Goal: Task Accomplishment & Management: Manage account settings

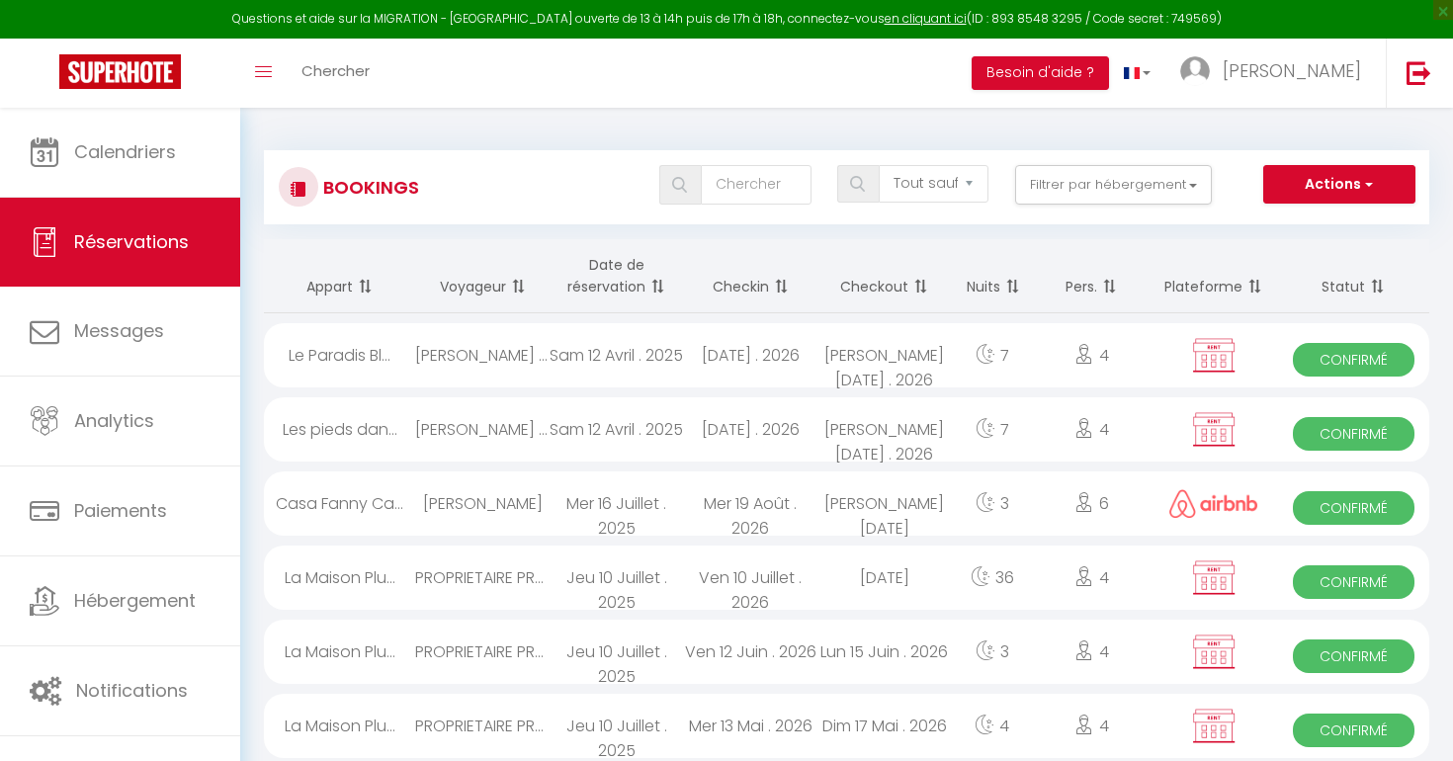
select select "not_cancelled"
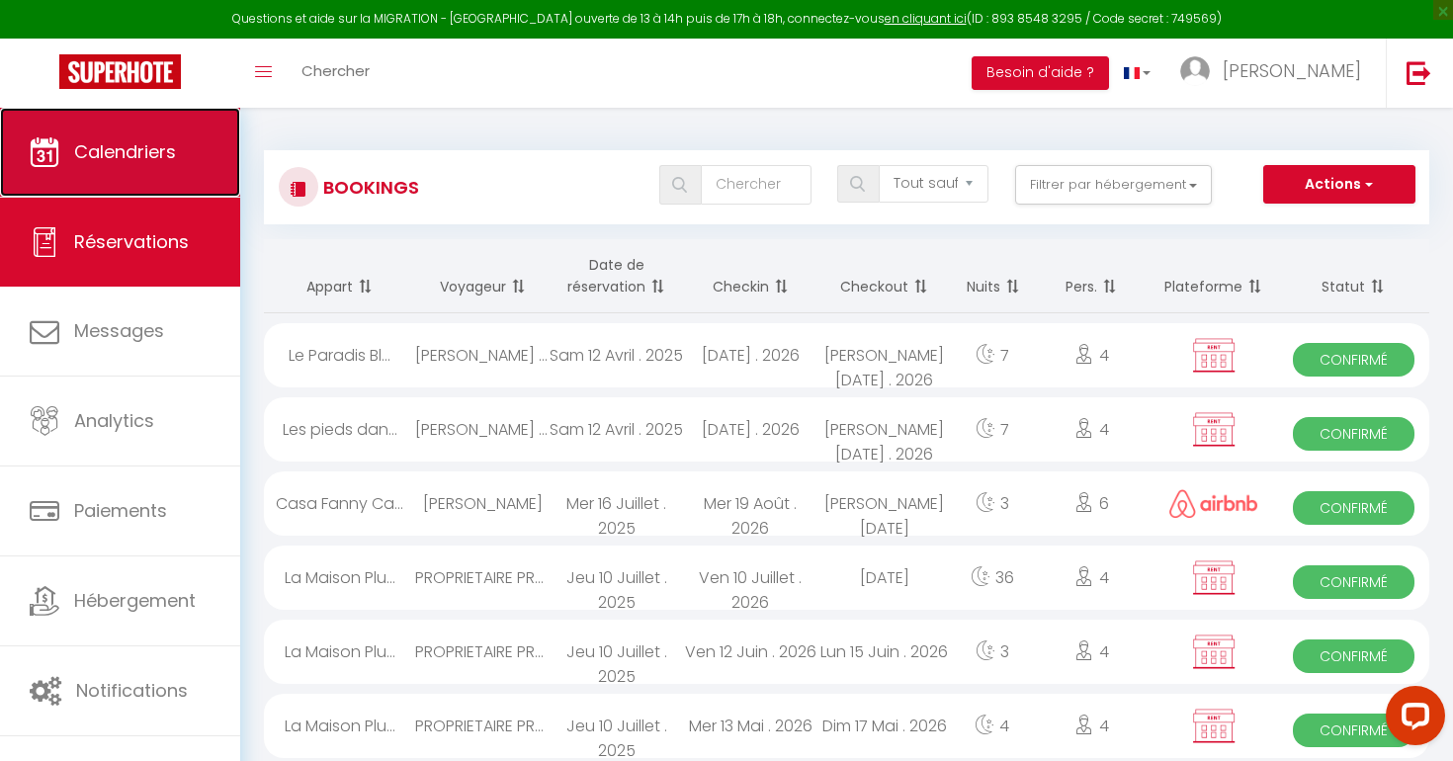
click at [152, 161] on span "Calendriers" at bounding box center [125, 151] width 102 height 25
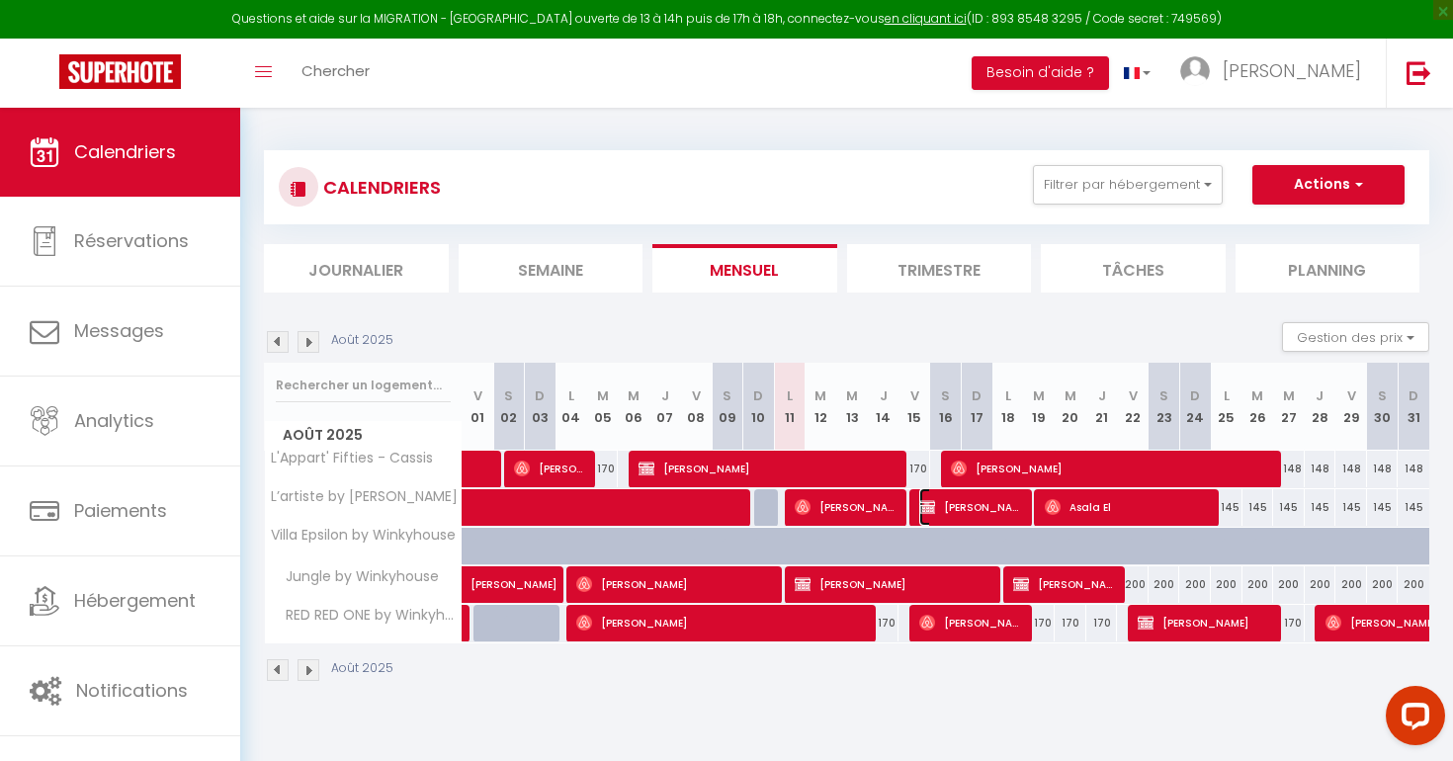
click at [962, 504] on span "[PERSON_NAME]" at bounding box center [972, 507] width 106 height 38
select select "OK"
select select "KO"
select select "0"
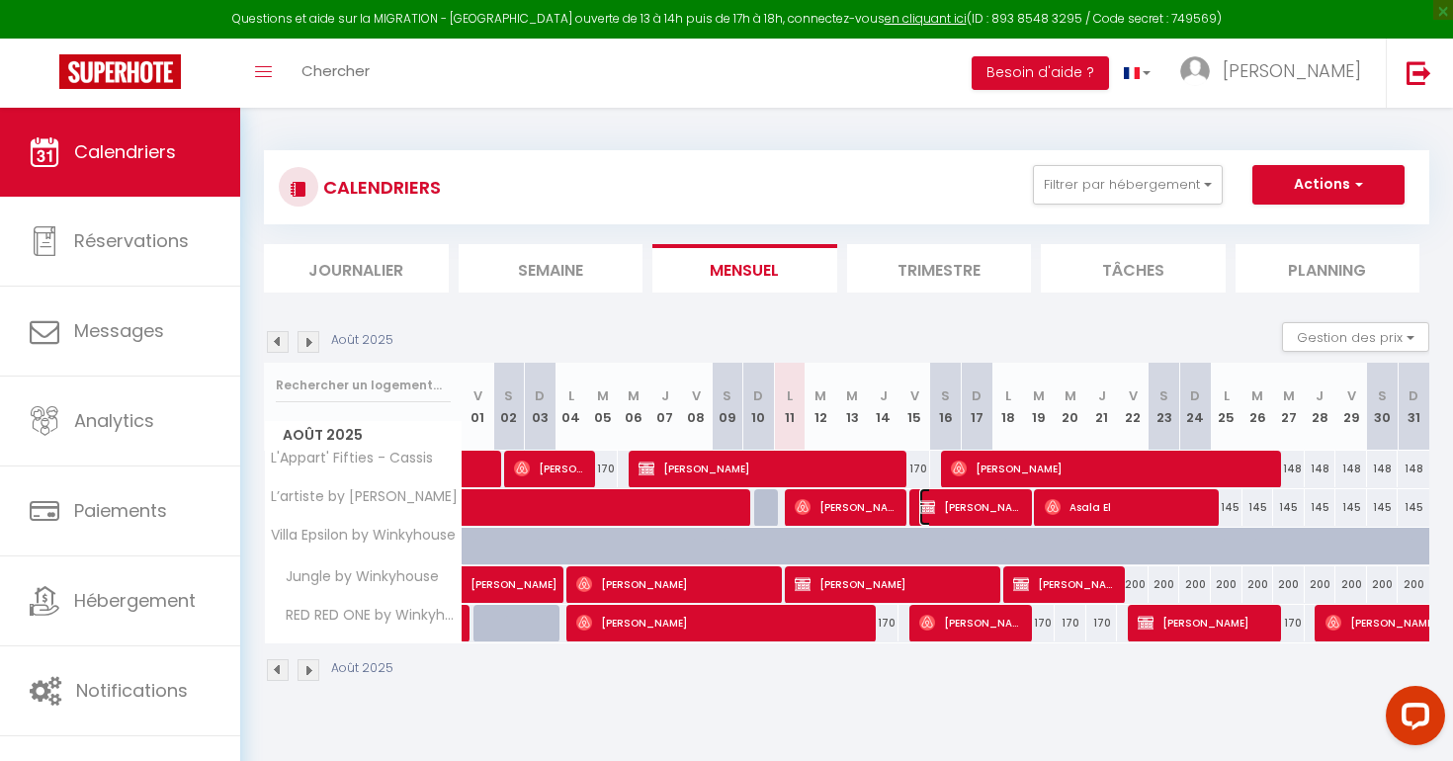
select select "1"
select select
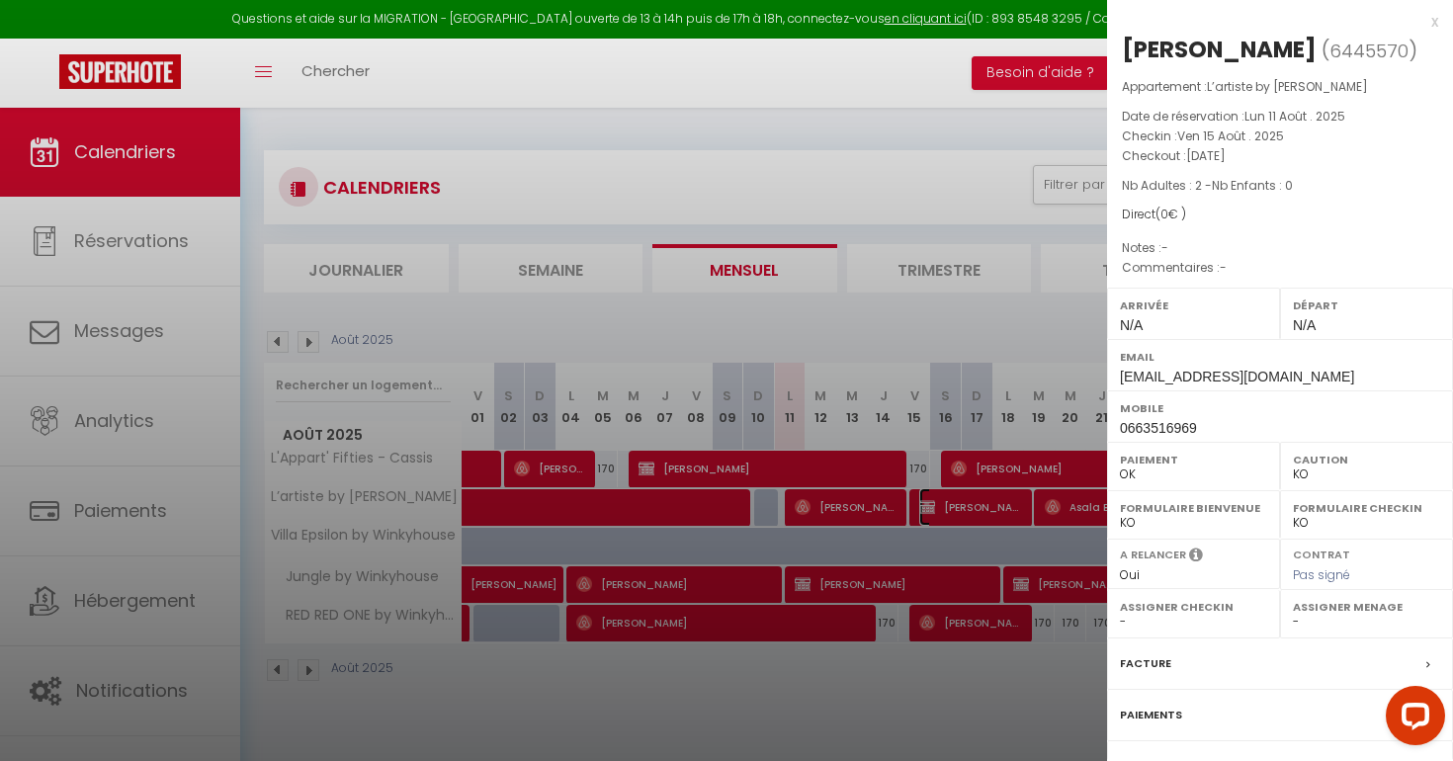
select select "29175"
click at [1181, 658] on div "Facture" at bounding box center [1280, 663] width 346 height 51
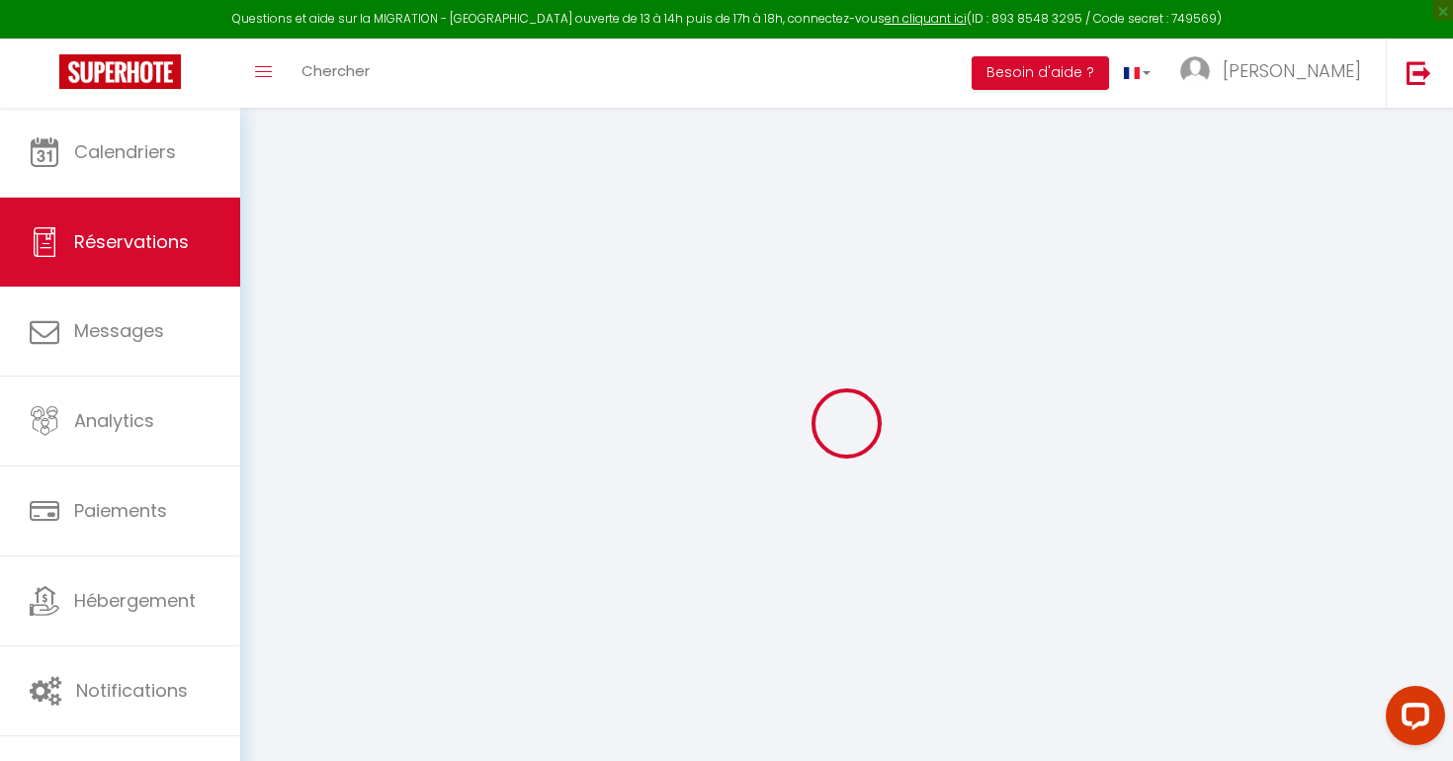
select select
checkbox input "false"
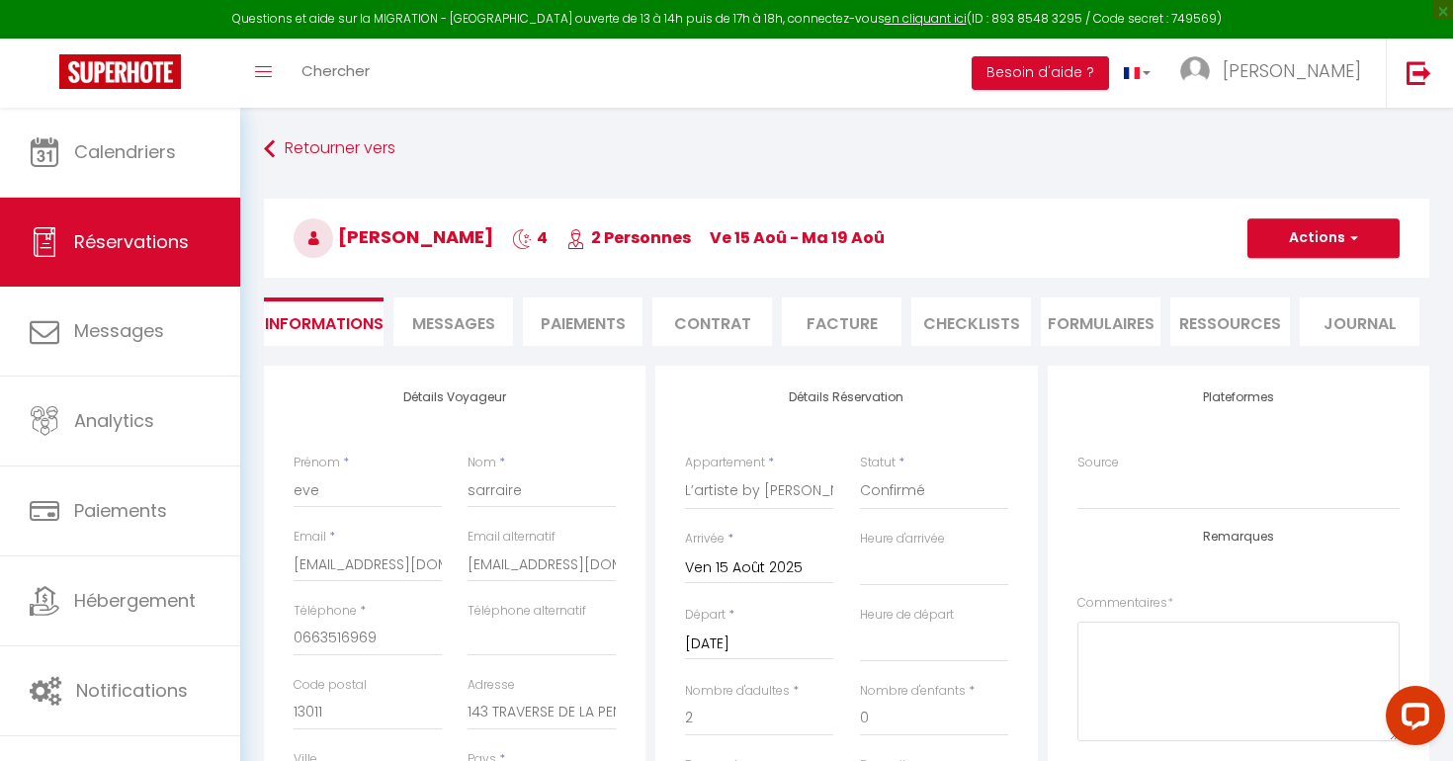
click at [481, 322] on span "Messages" at bounding box center [453, 323] width 83 height 23
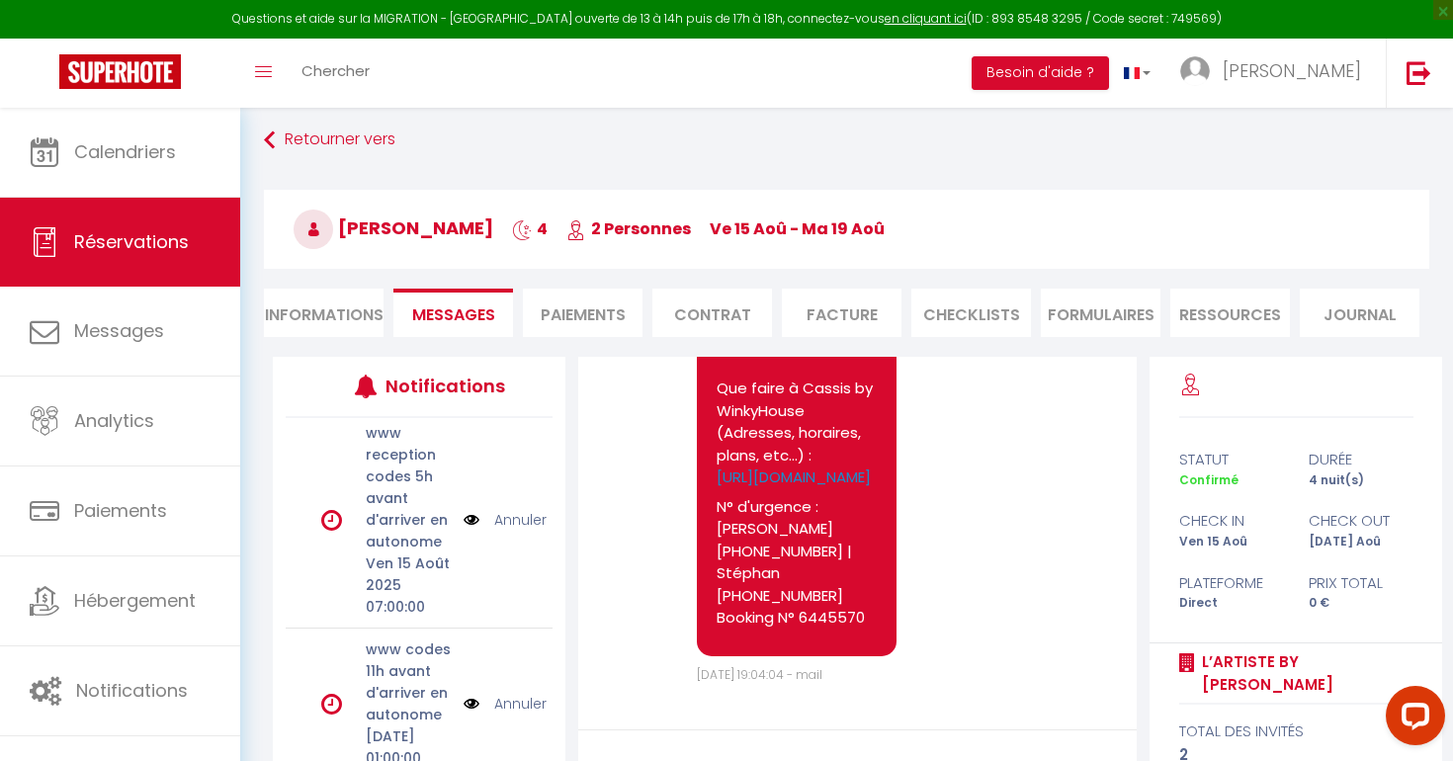
scroll to position [199, 0]
click at [474, 523] on img at bounding box center [471, 522] width 16 height 22
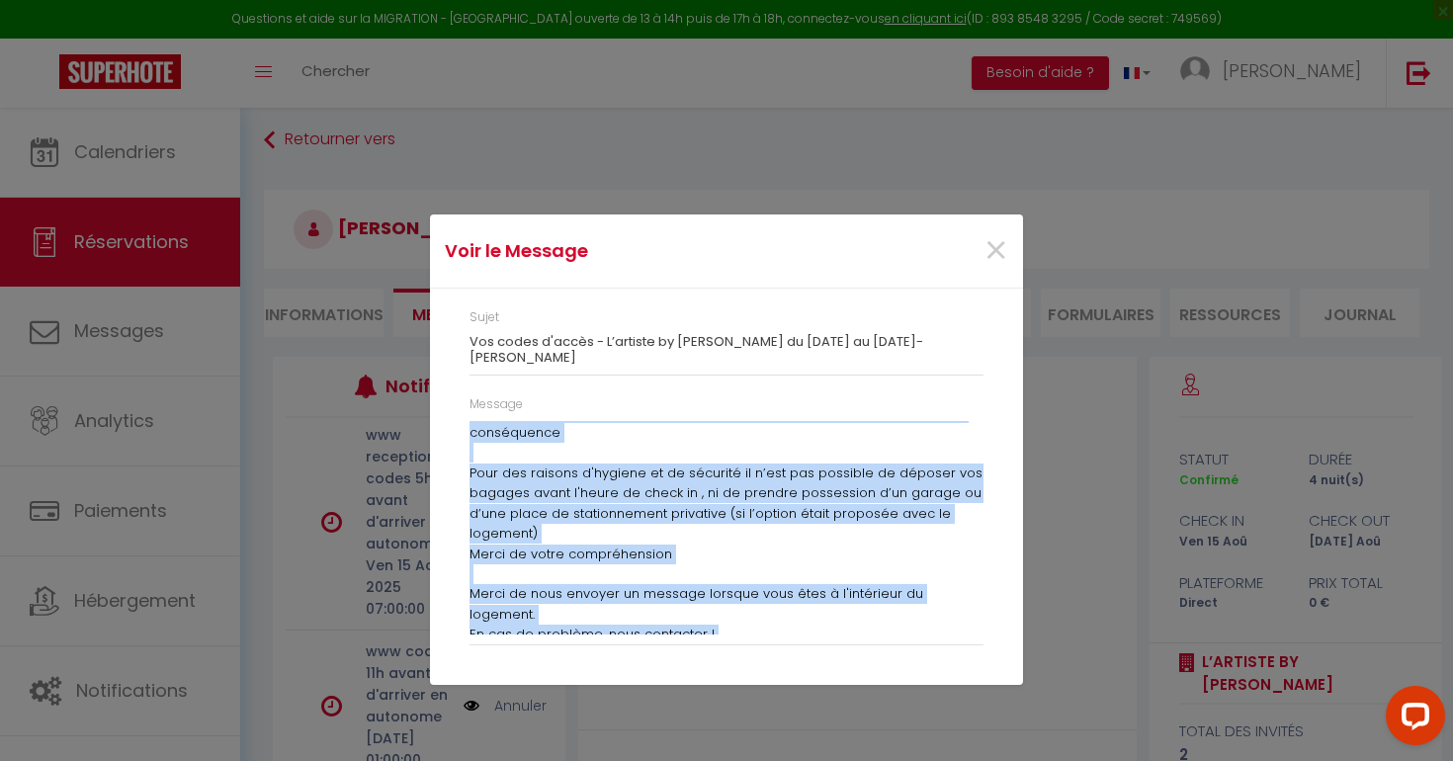
scroll to position [614, 0]
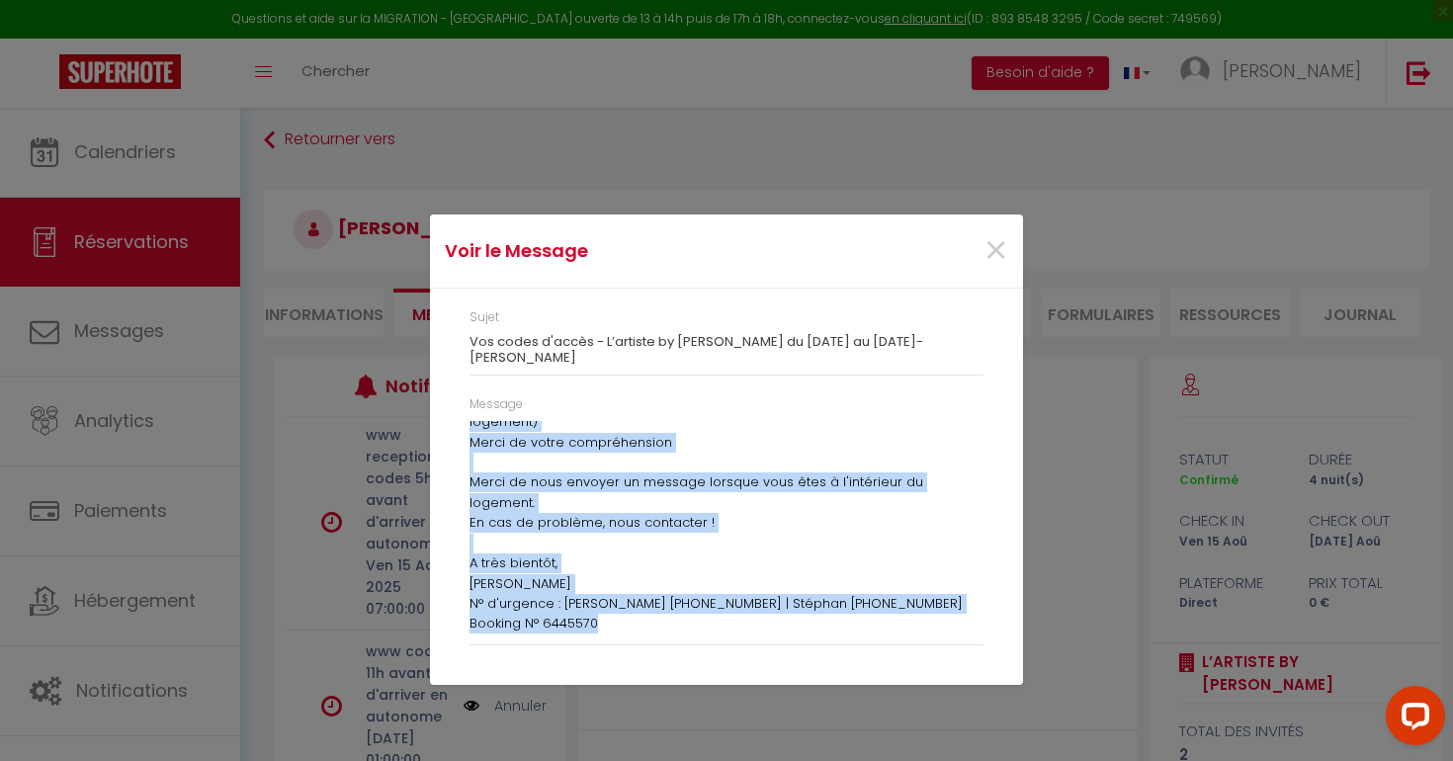
drag, startPoint x: 462, startPoint y: 431, endPoint x: 637, endPoint y: 634, distance: 268.4
click at [637, 634] on div "Message Bonjour eve, Voici un lien pour les informations et les codes pour accé…" at bounding box center [727, 530] width 540 height 270
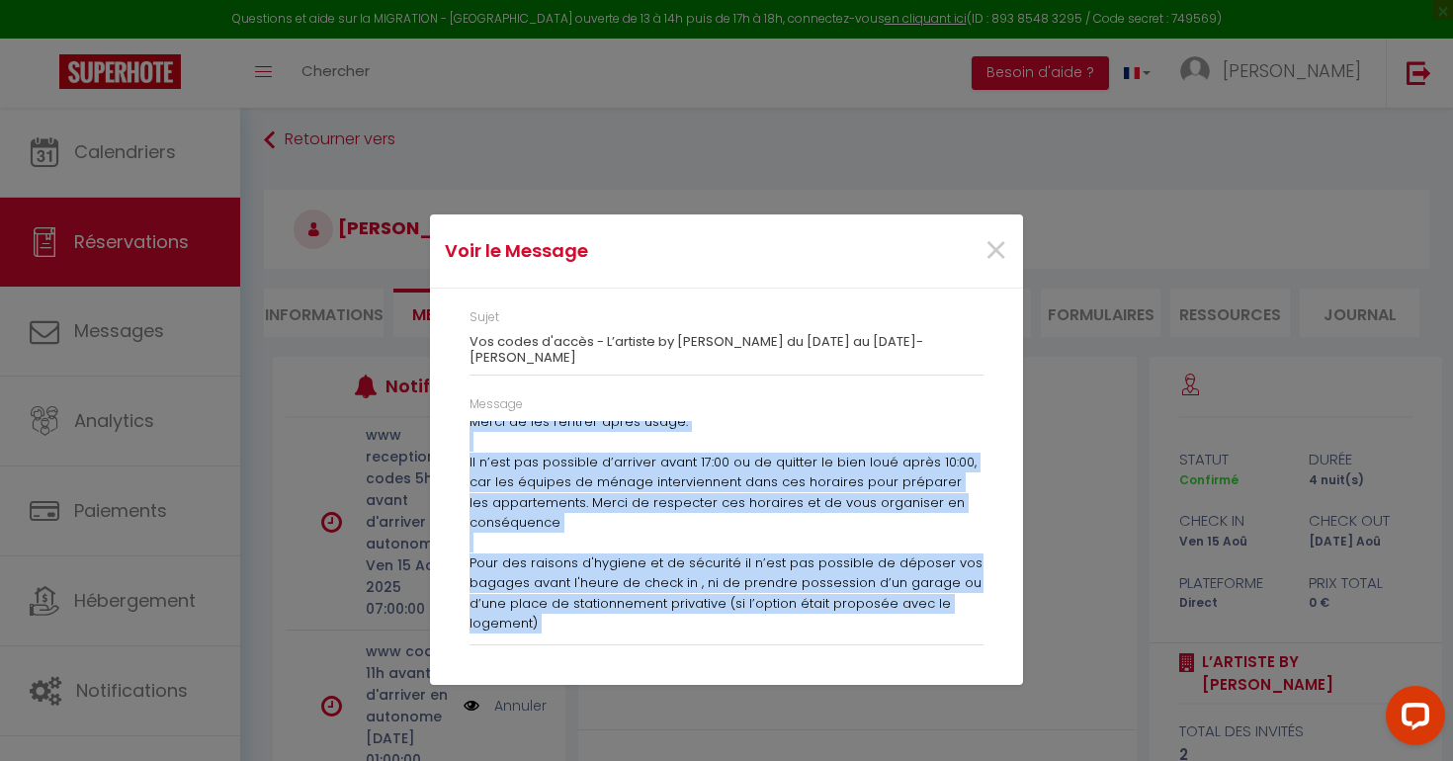
scroll to position [388, 0]
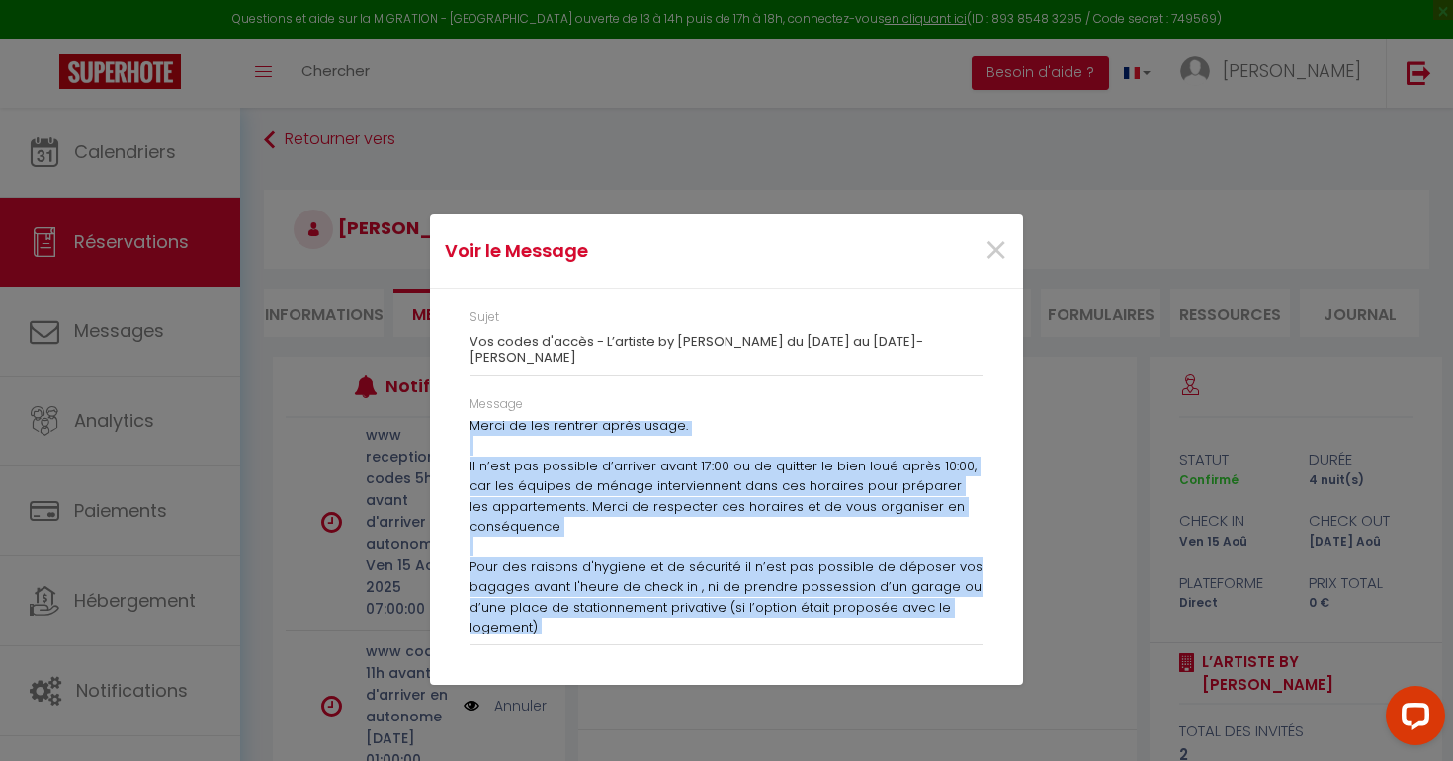
copy div "Loremip dol, Sitam co adip elit sed doeiusmodtem in utl etdol magn aliquae a mi…"
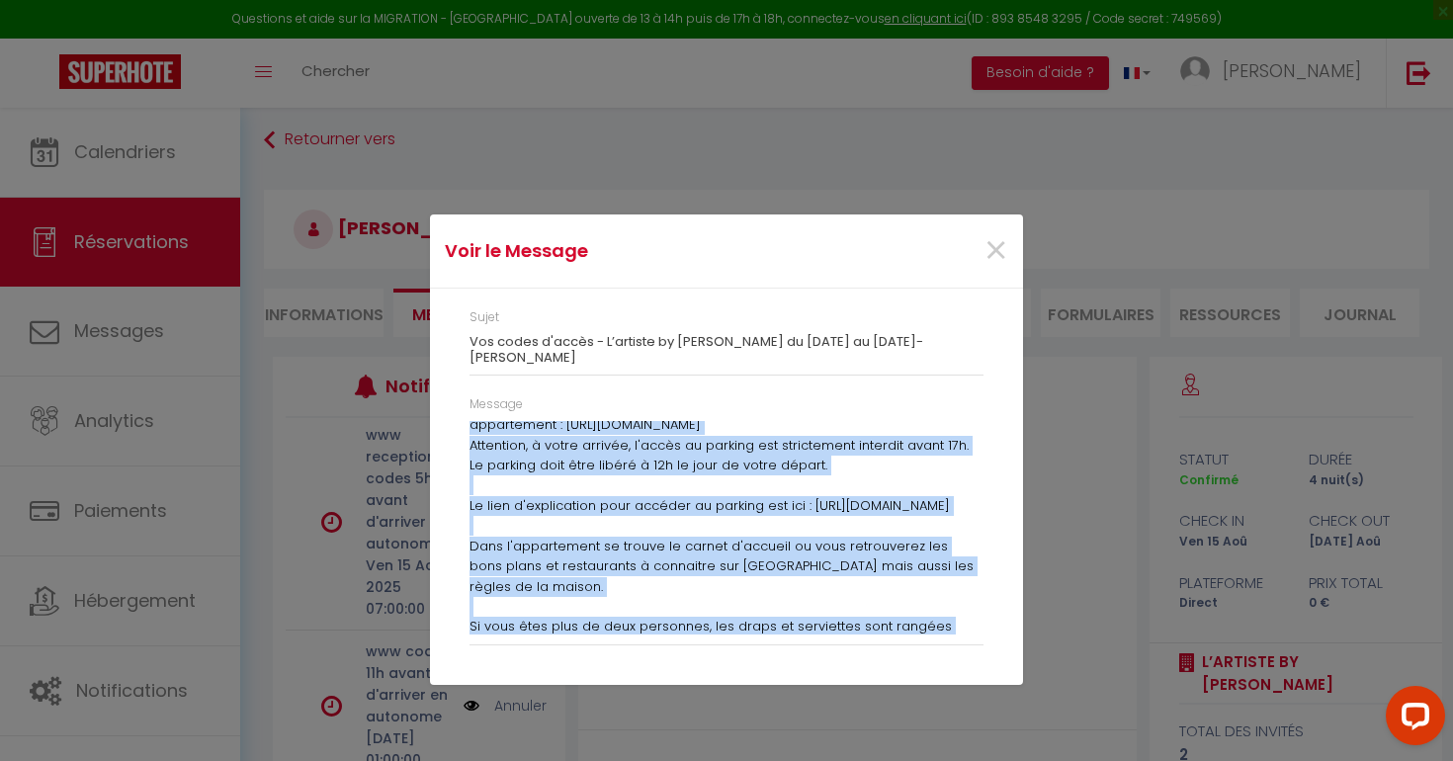
scroll to position [0, 0]
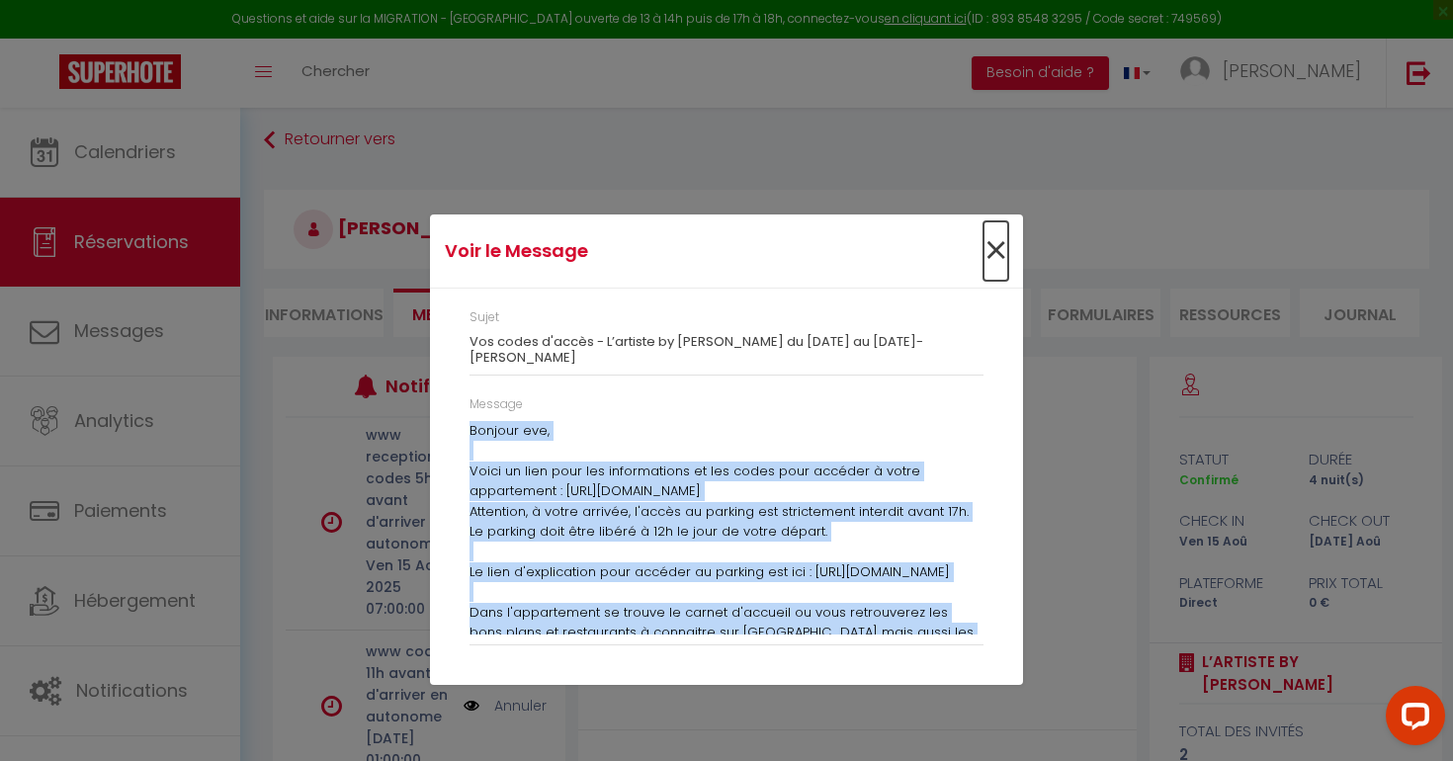
click at [996, 241] on span "×" at bounding box center [995, 250] width 25 height 59
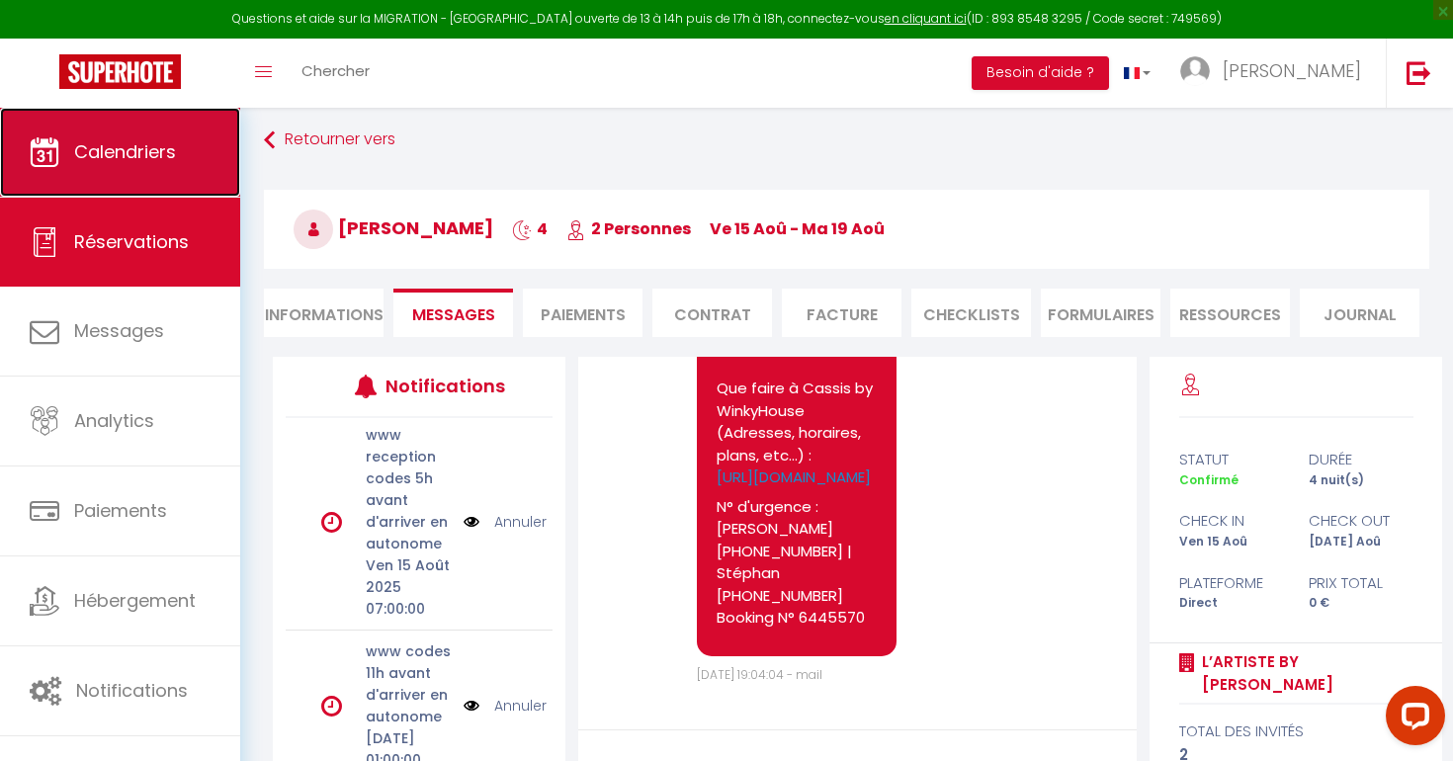
click at [97, 152] on span "Calendriers" at bounding box center [125, 151] width 102 height 25
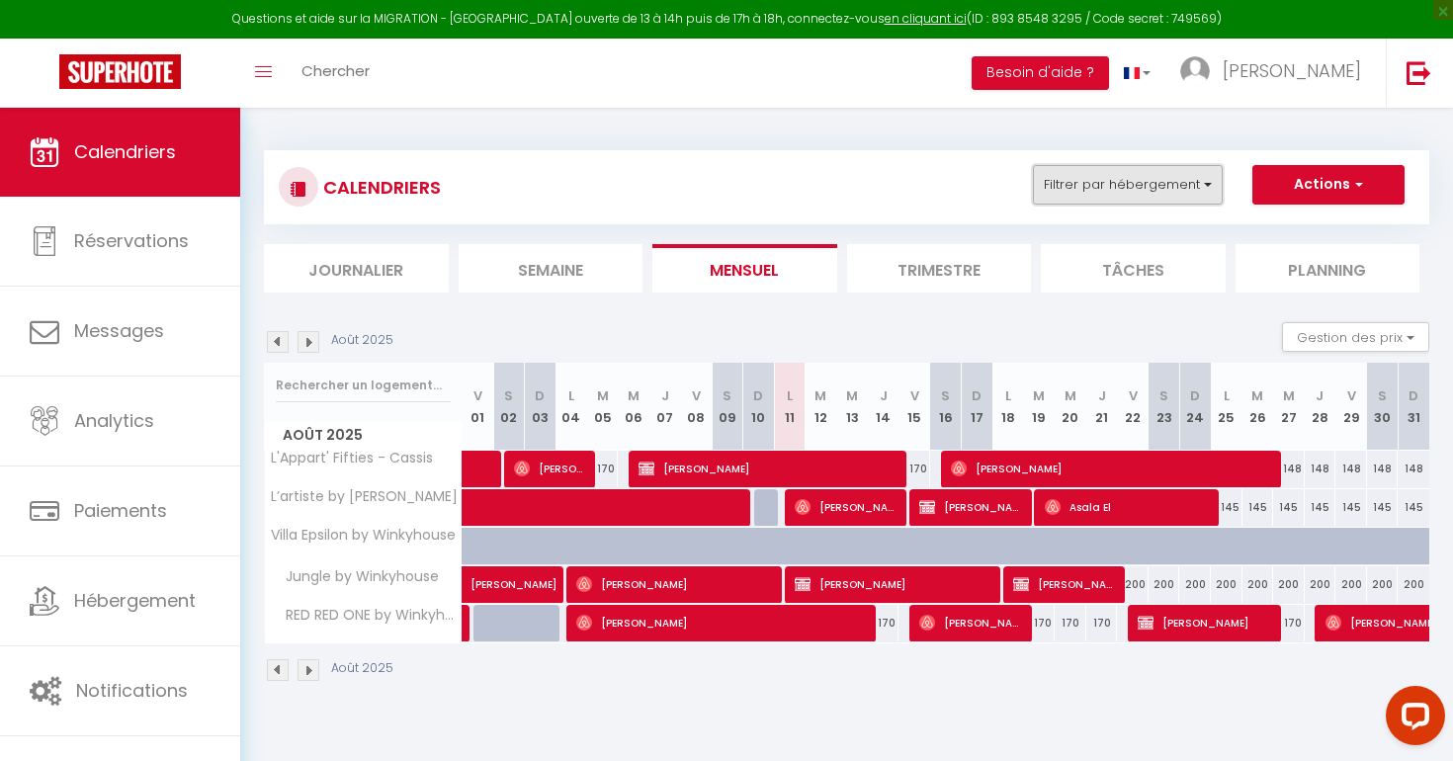
click at [1145, 182] on button "Filtrer par hébergement" at bounding box center [1128, 185] width 190 height 40
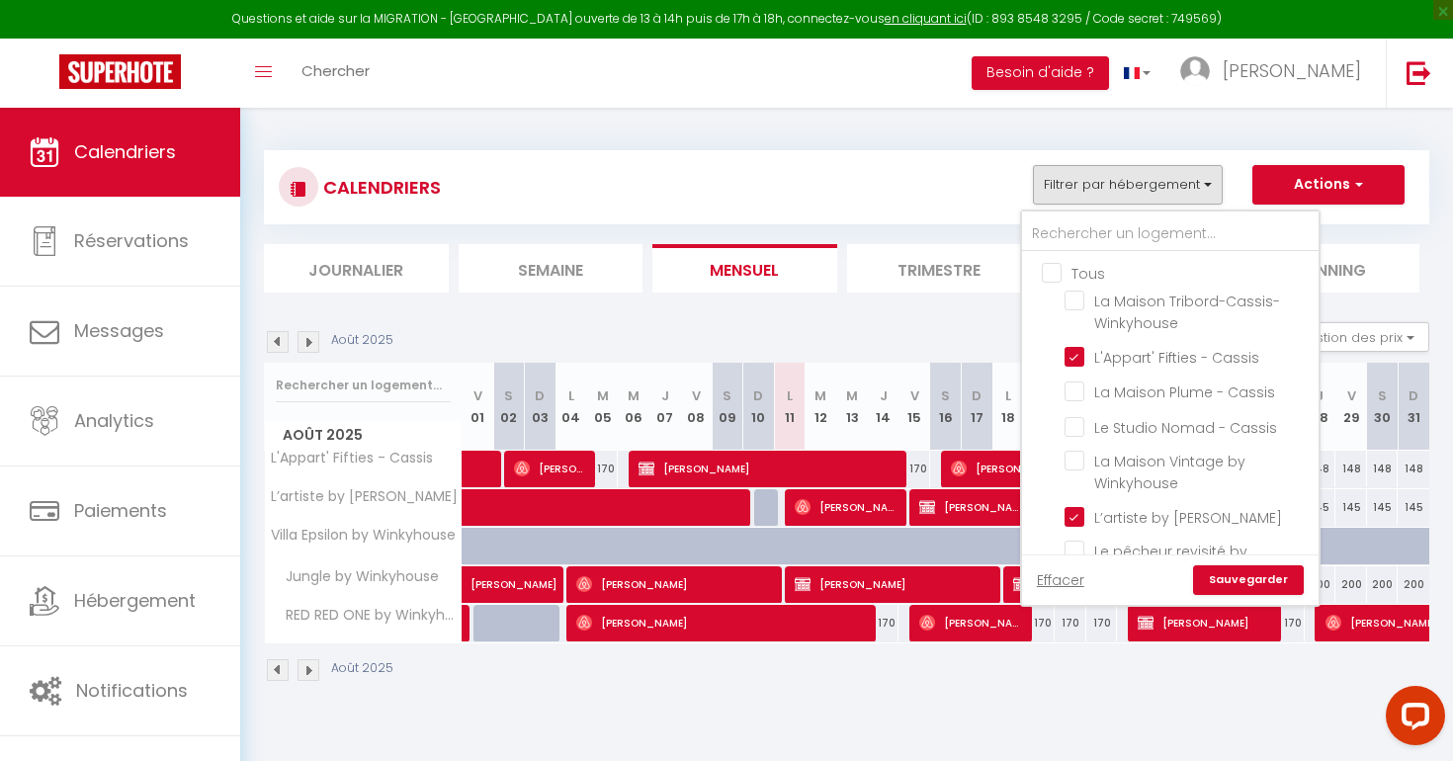
click at [1059, 273] on input "Tous" at bounding box center [1189, 272] width 296 height 20
checkbox input "true"
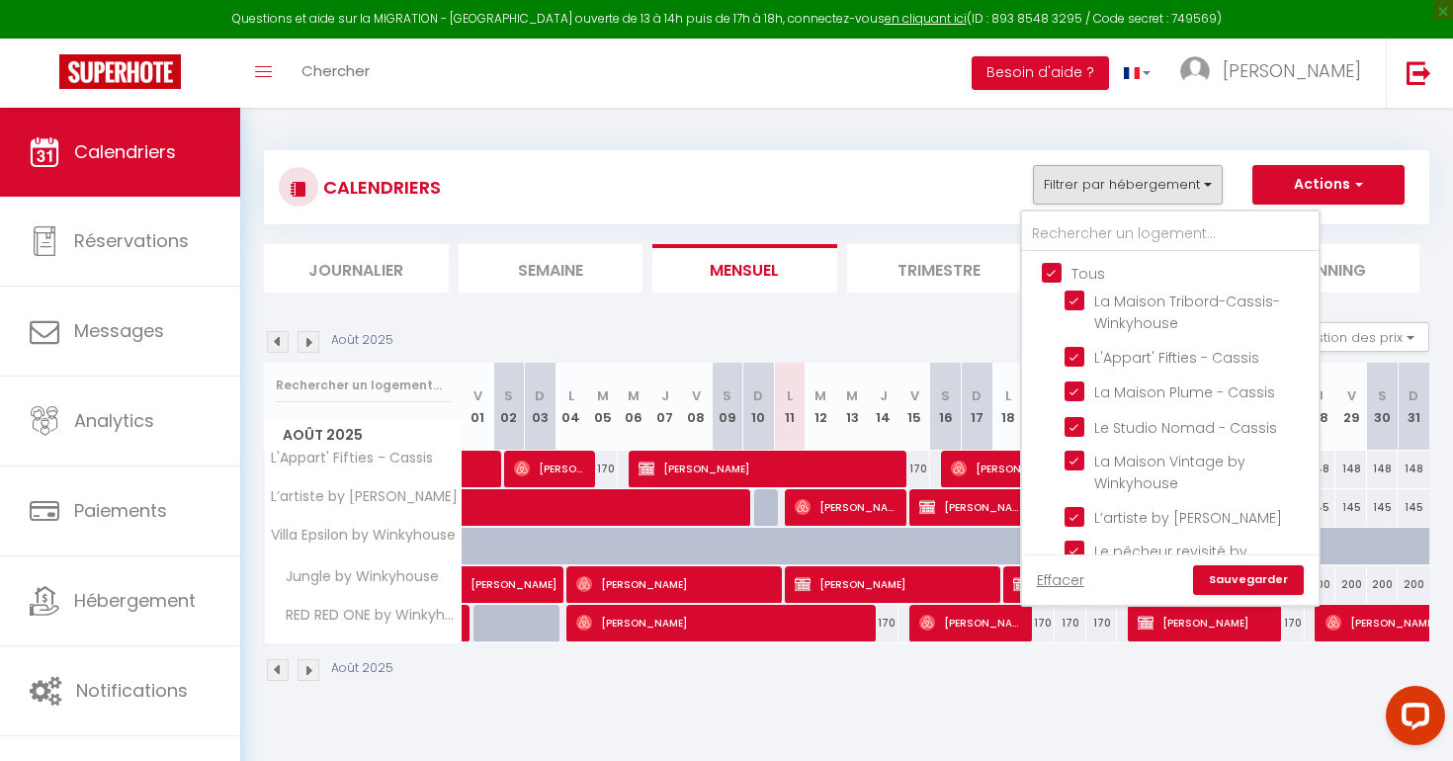
checkbox input "true"
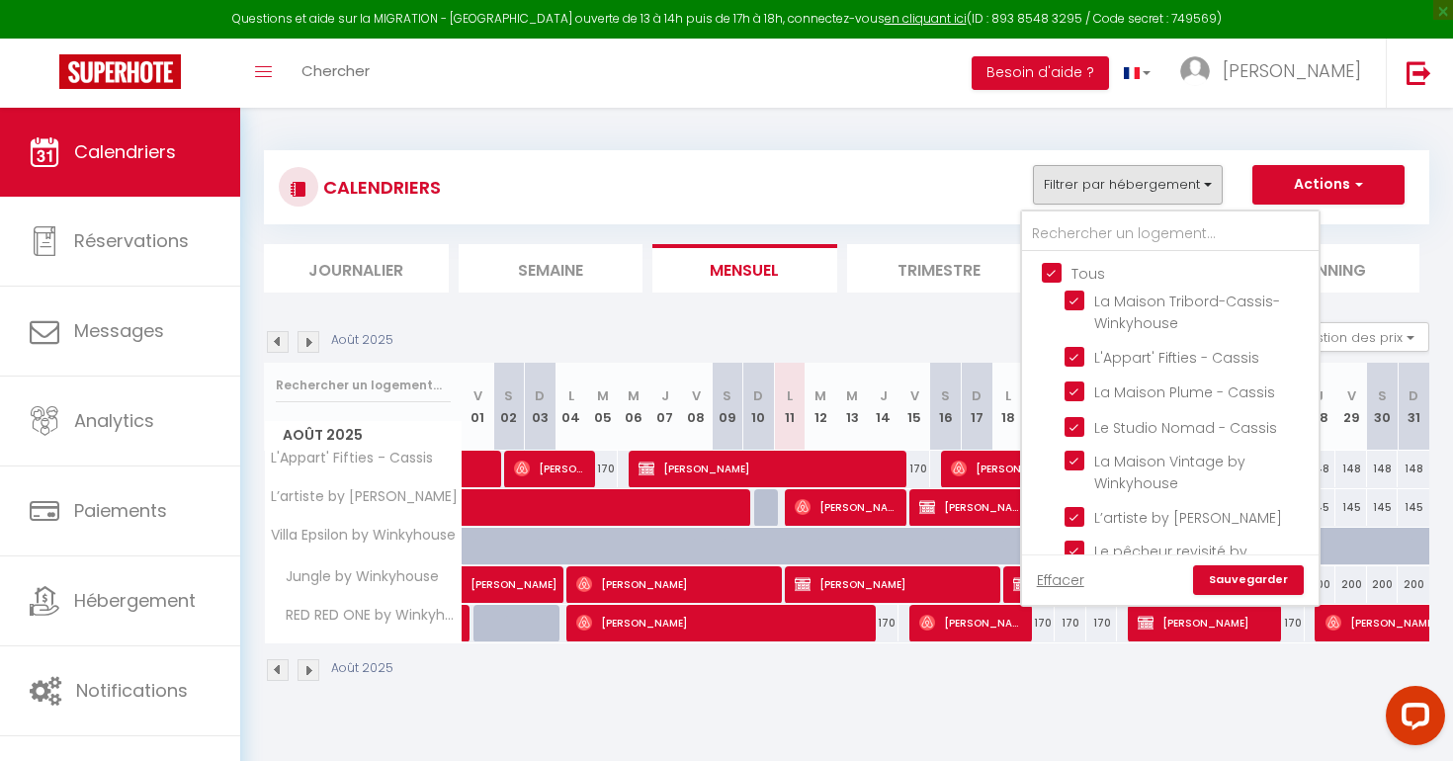
checkbox input "true"
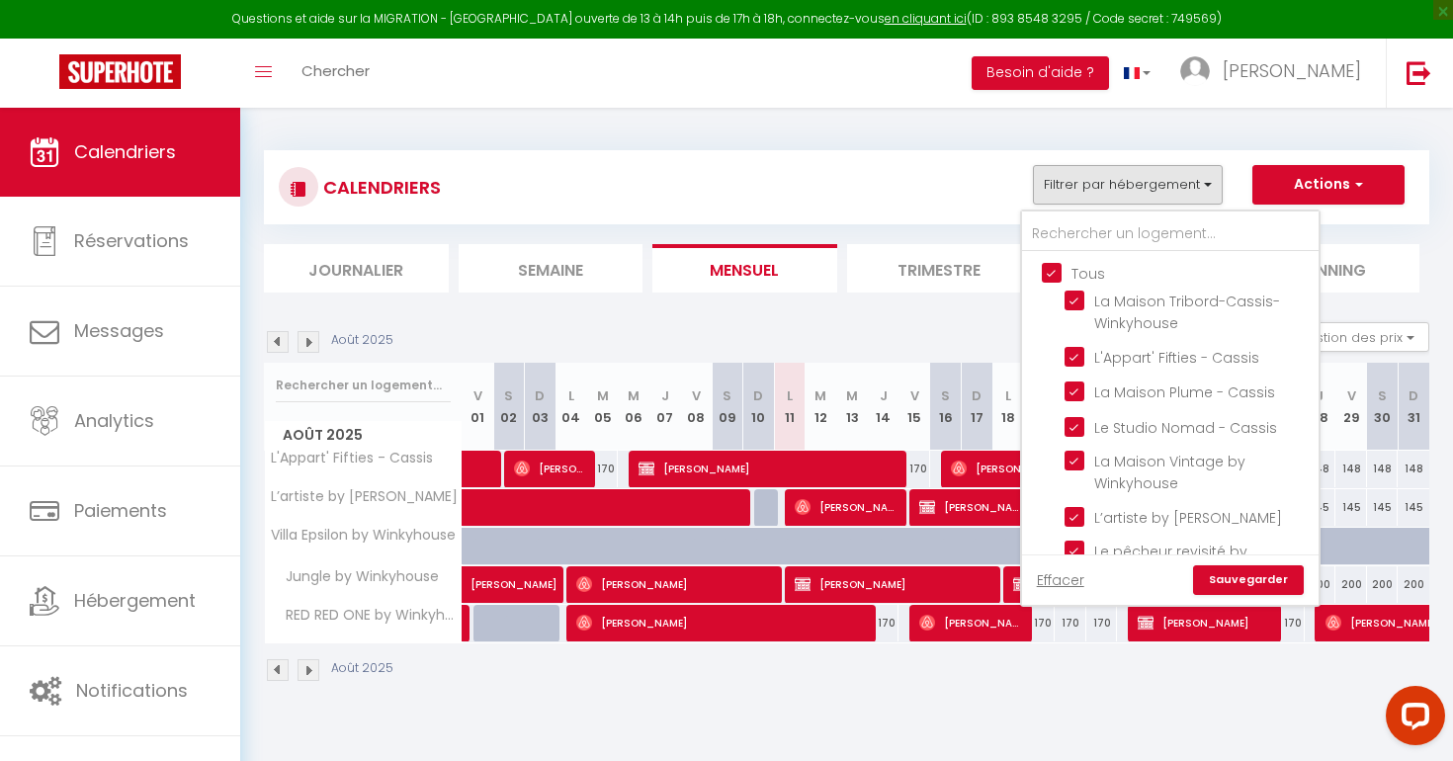
checkbox input "true"
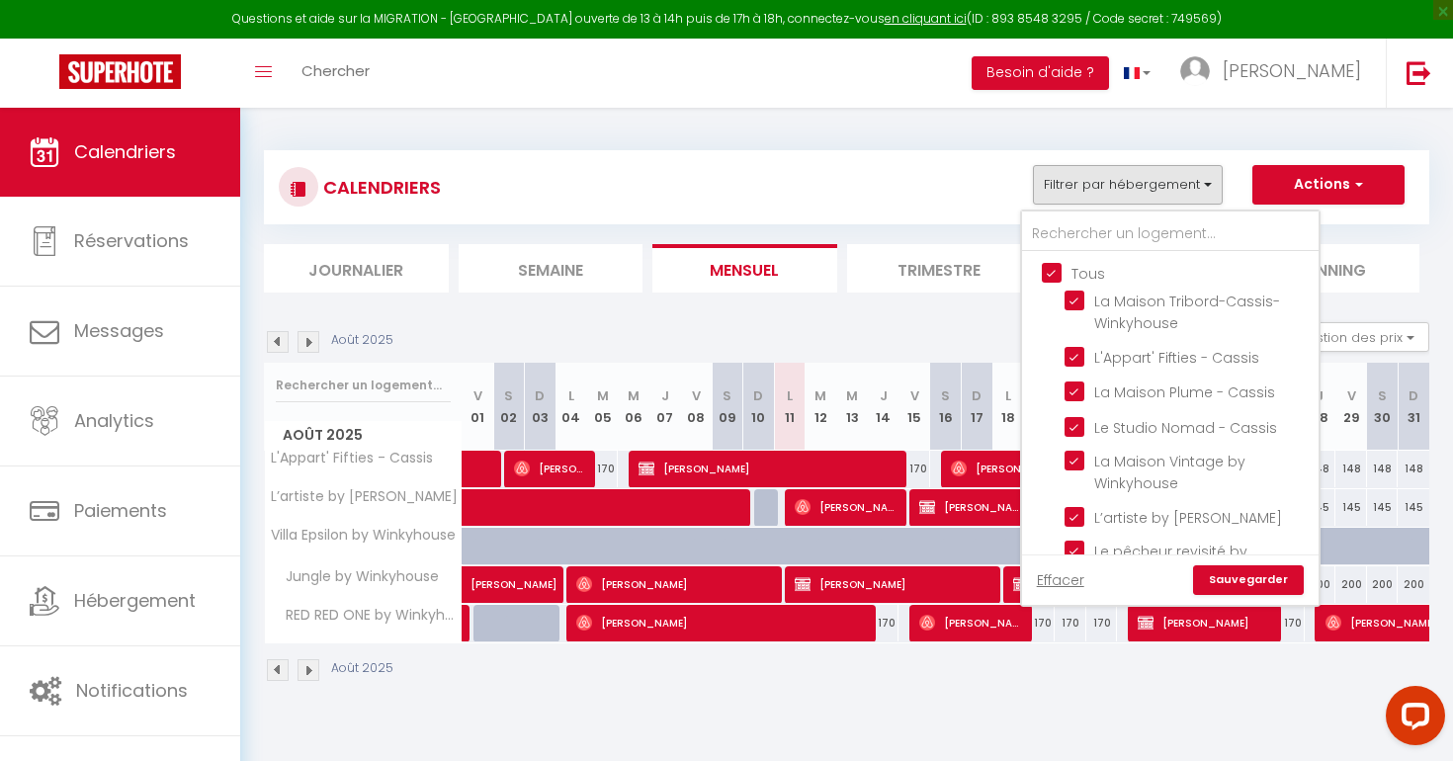
checkbox input "true"
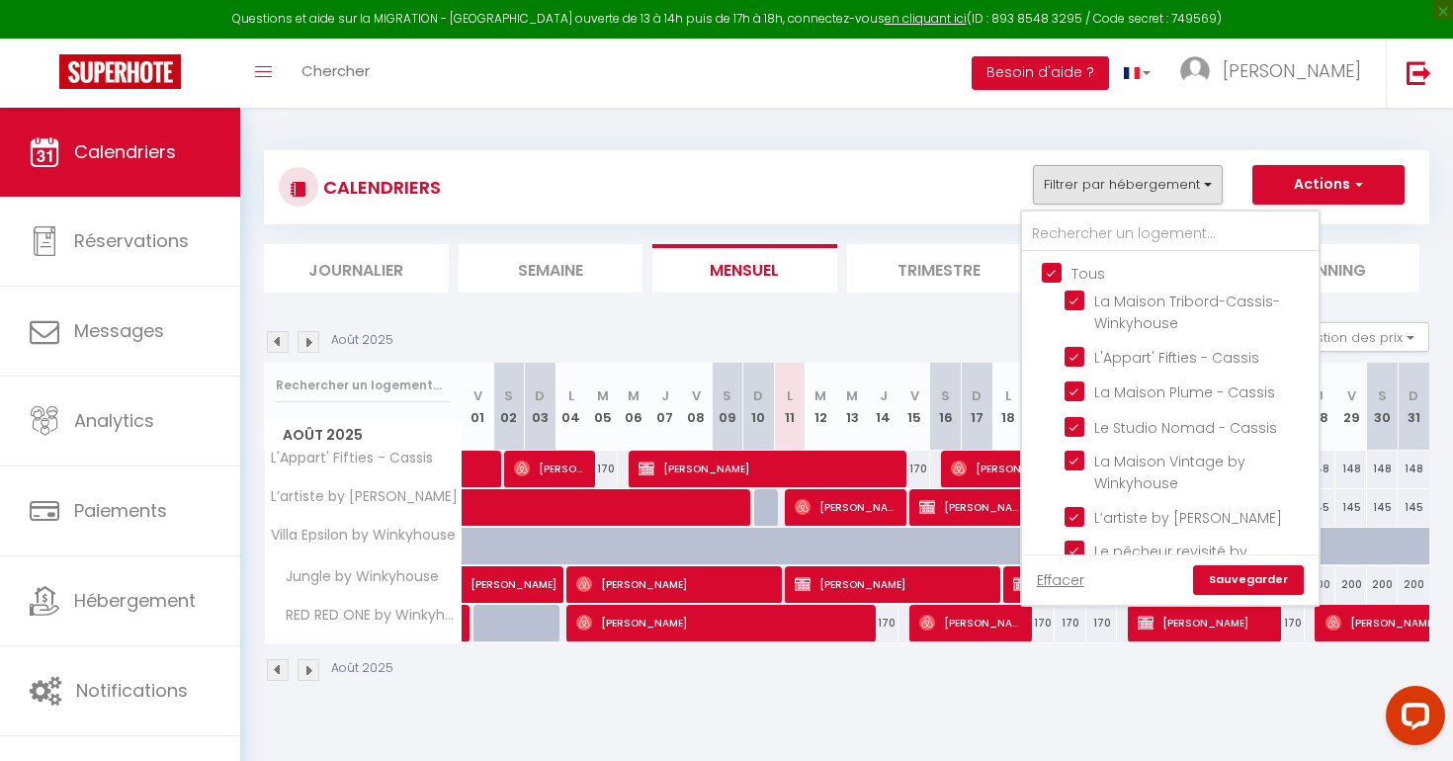
checkbox input "true"
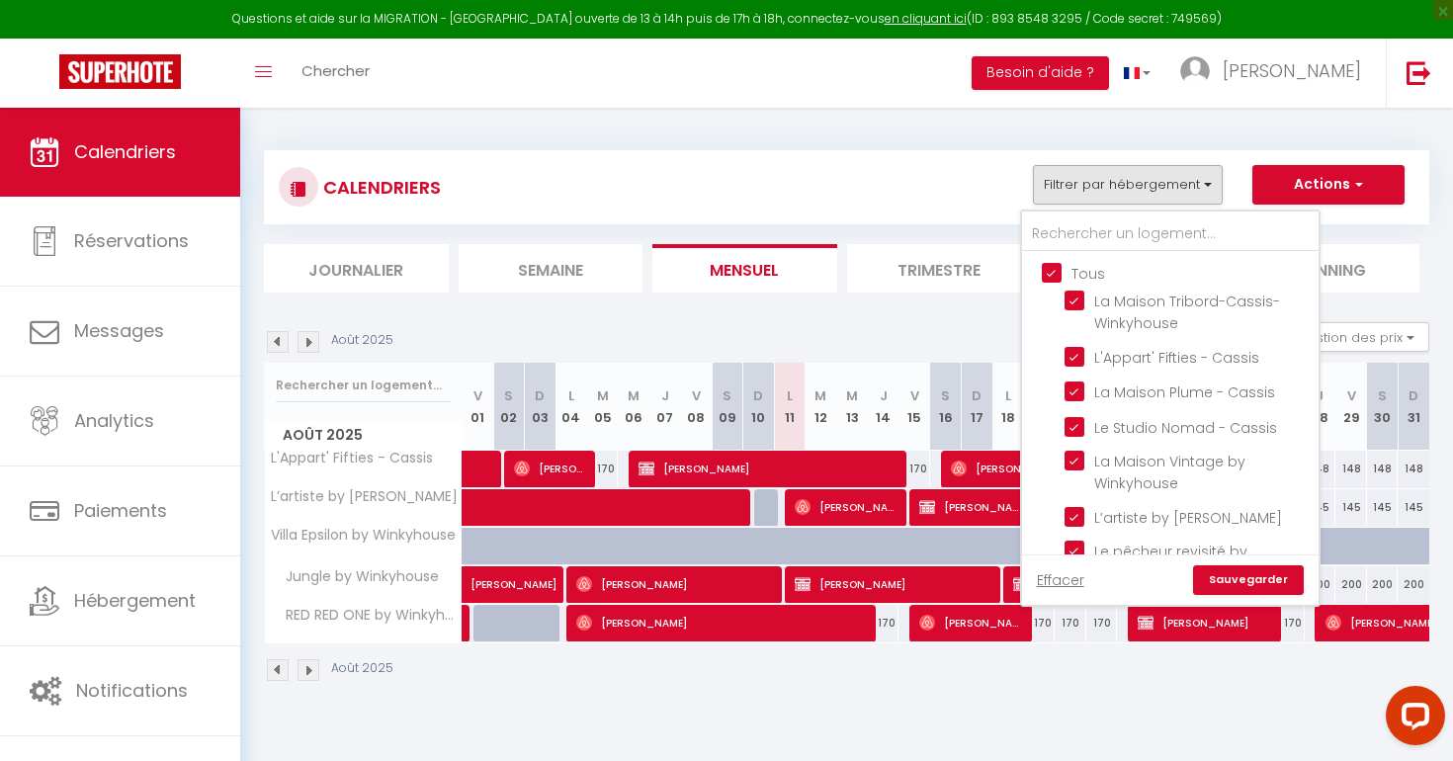
checkbox input "true"
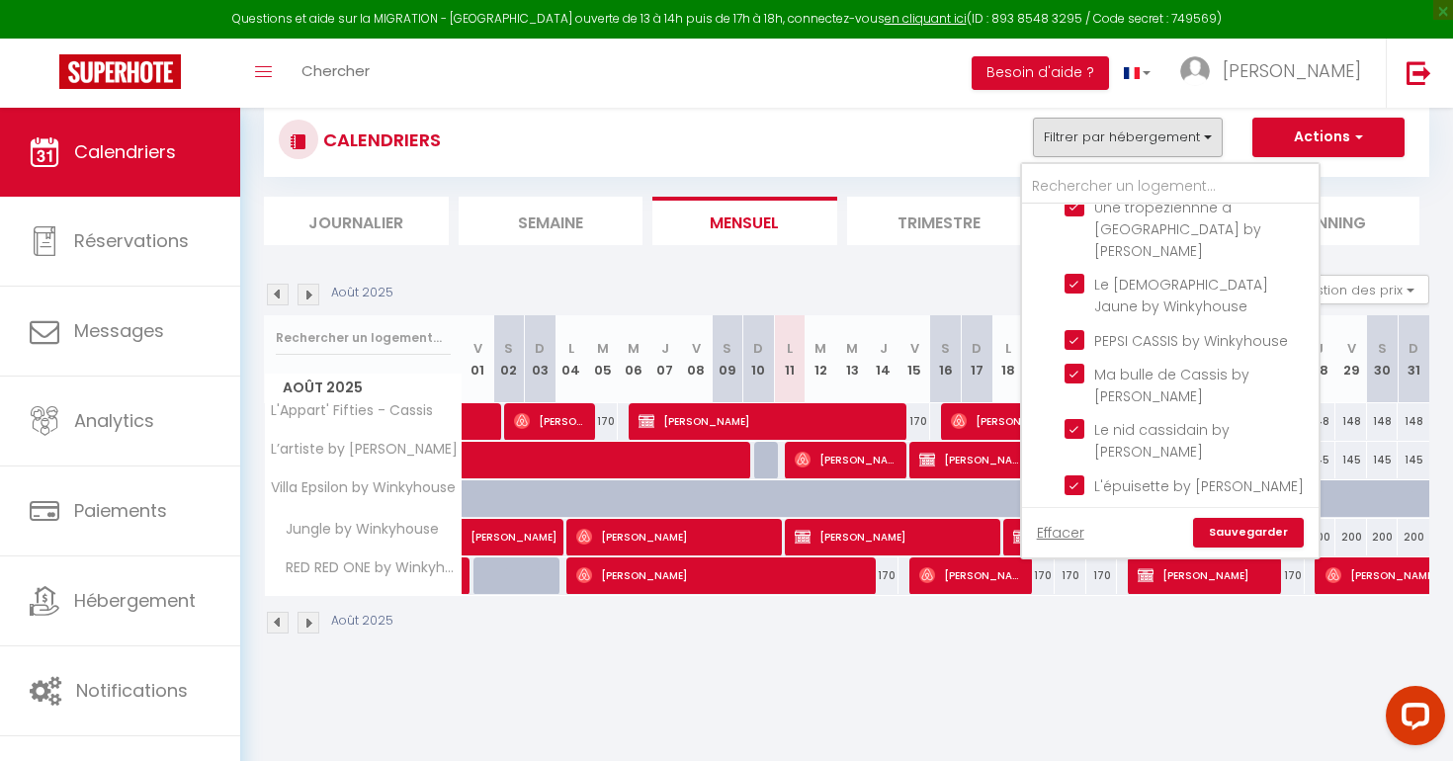
scroll to position [48, 0]
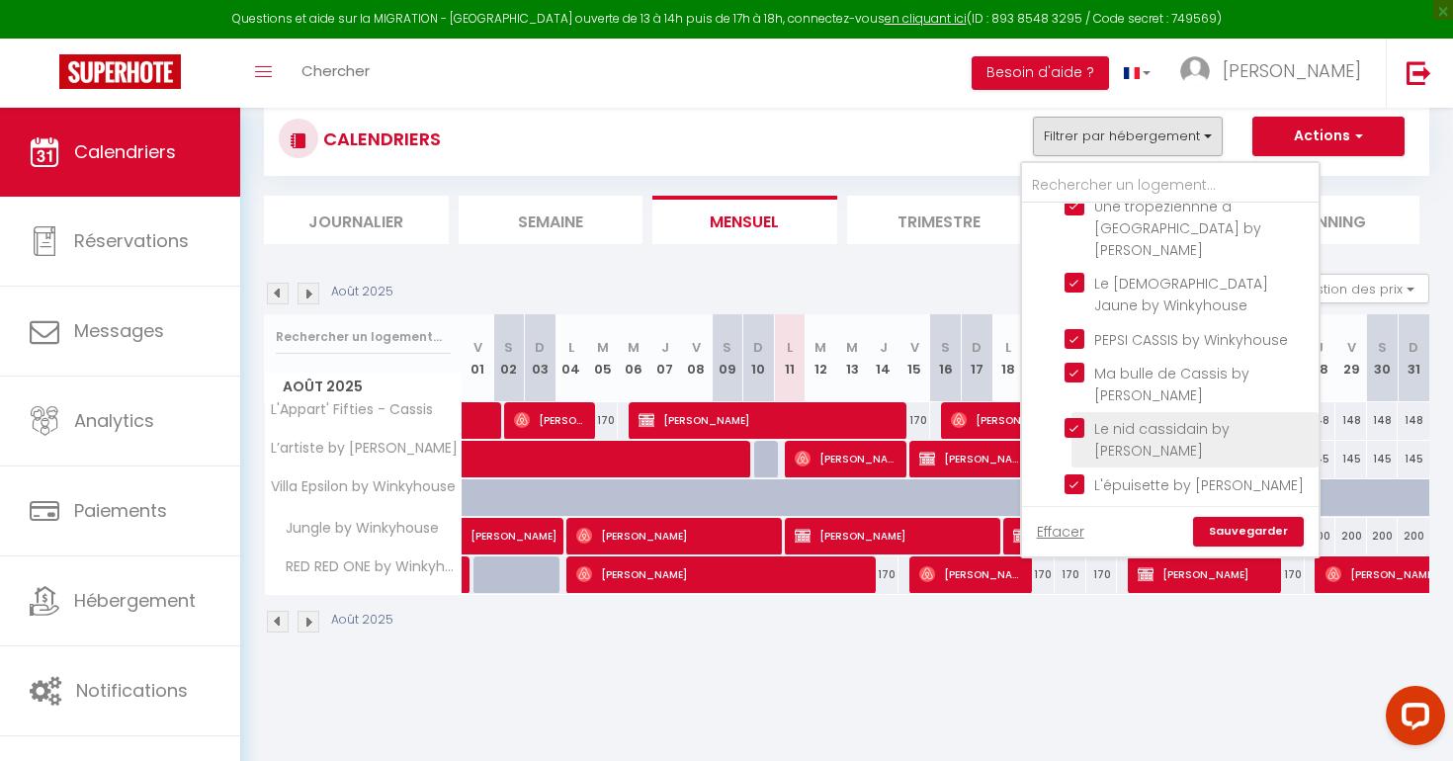
click at [1081, 418] on input "Le nid cassidain by [PERSON_NAME]" at bounding box center [1187, 428] width 247 height 20
checkbox input "false"
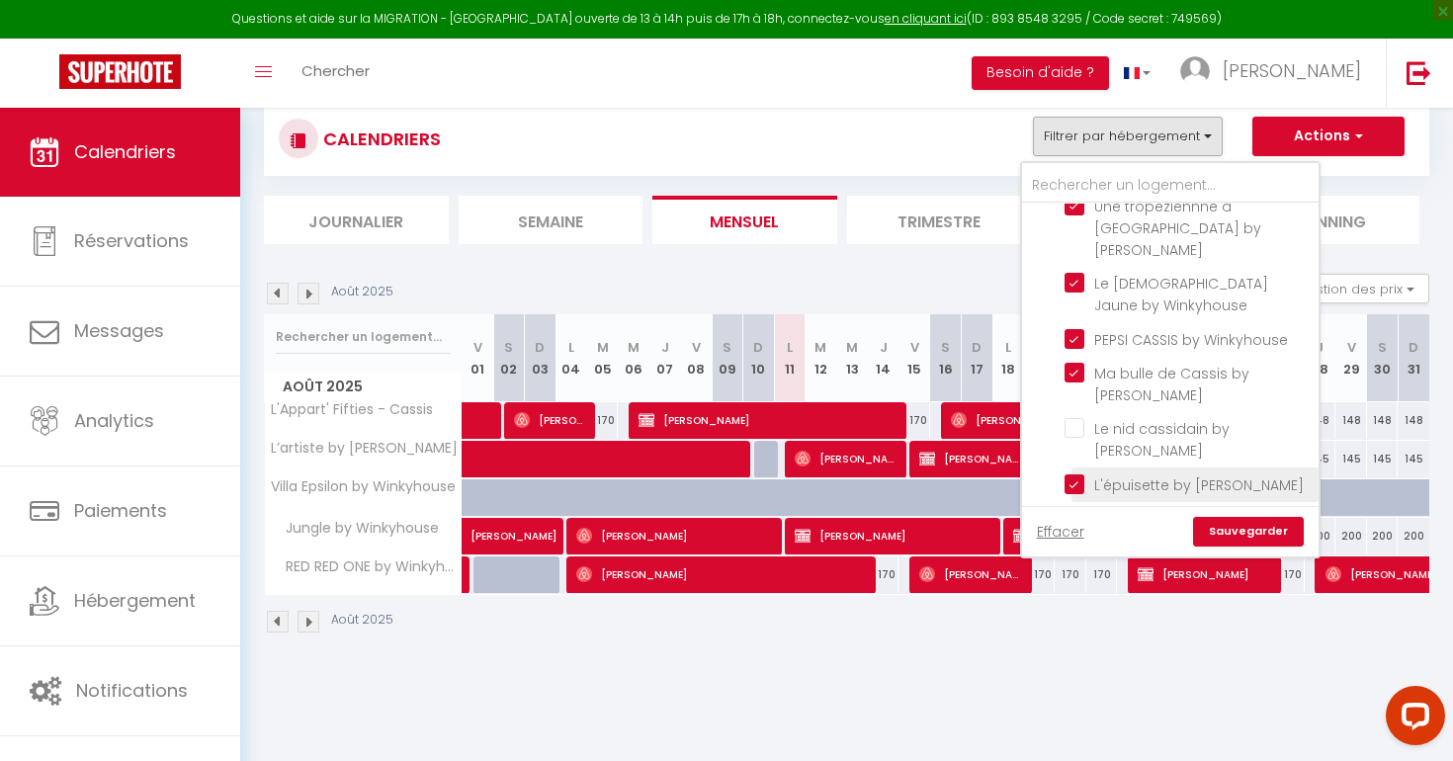
click at [1069, 473] on input "L'épuisette by [PERSON_NAME]" at bounding box center [1187, 483] width 247 height 20
checkbox input "false"
click at [1074, 563] on input "My Funny Valentine by WinkyHouse" at bounding box center [1187, 573] width 247 height 20
checkbox input "false"
drag, startPoint x: 1077, startPoint y: 482, endPoint x: 1096, endPoint y: 431, distance: 54.7
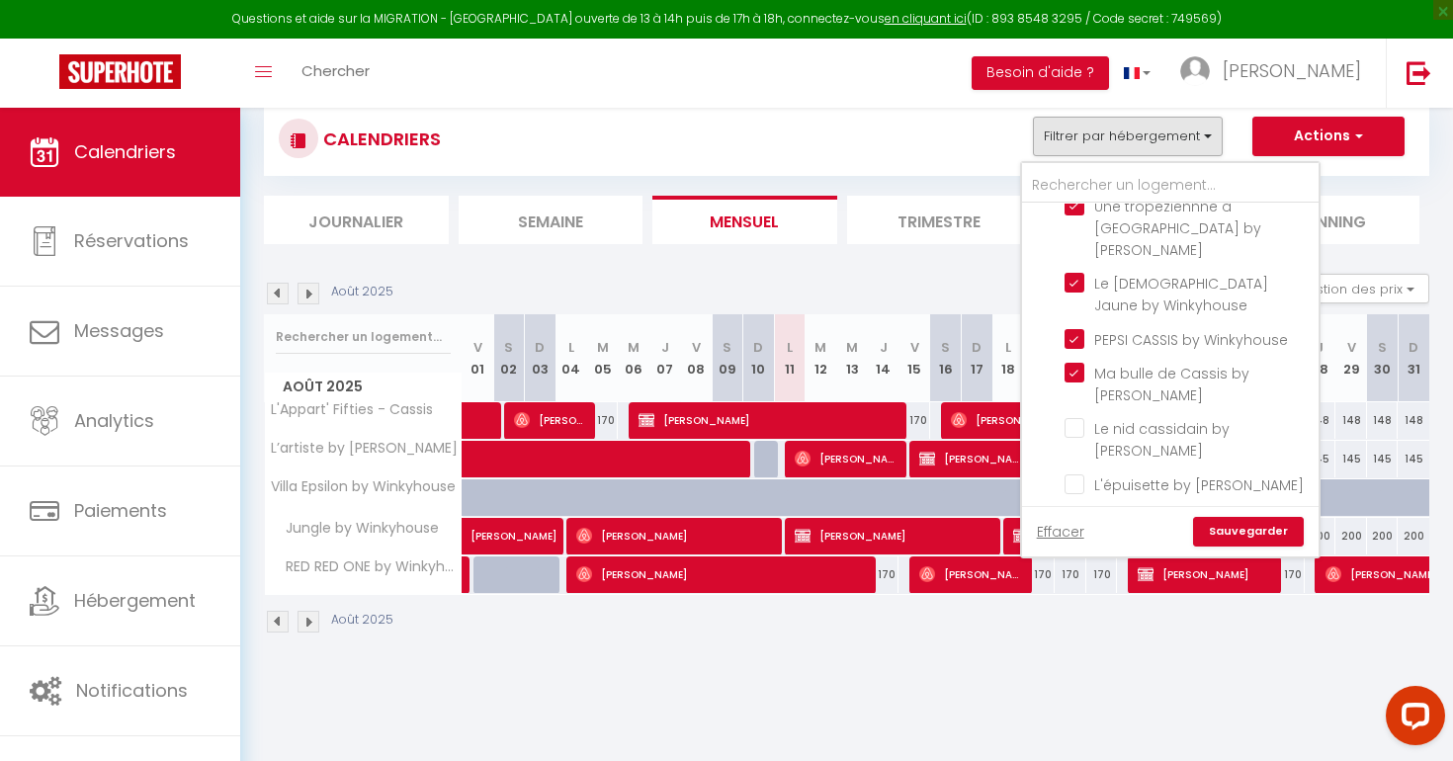
click at [1077, 619] on input "Parking [PERSON_NAME]" at bounding box center [1187, 629] width 247 height 20
checkbox input "false"
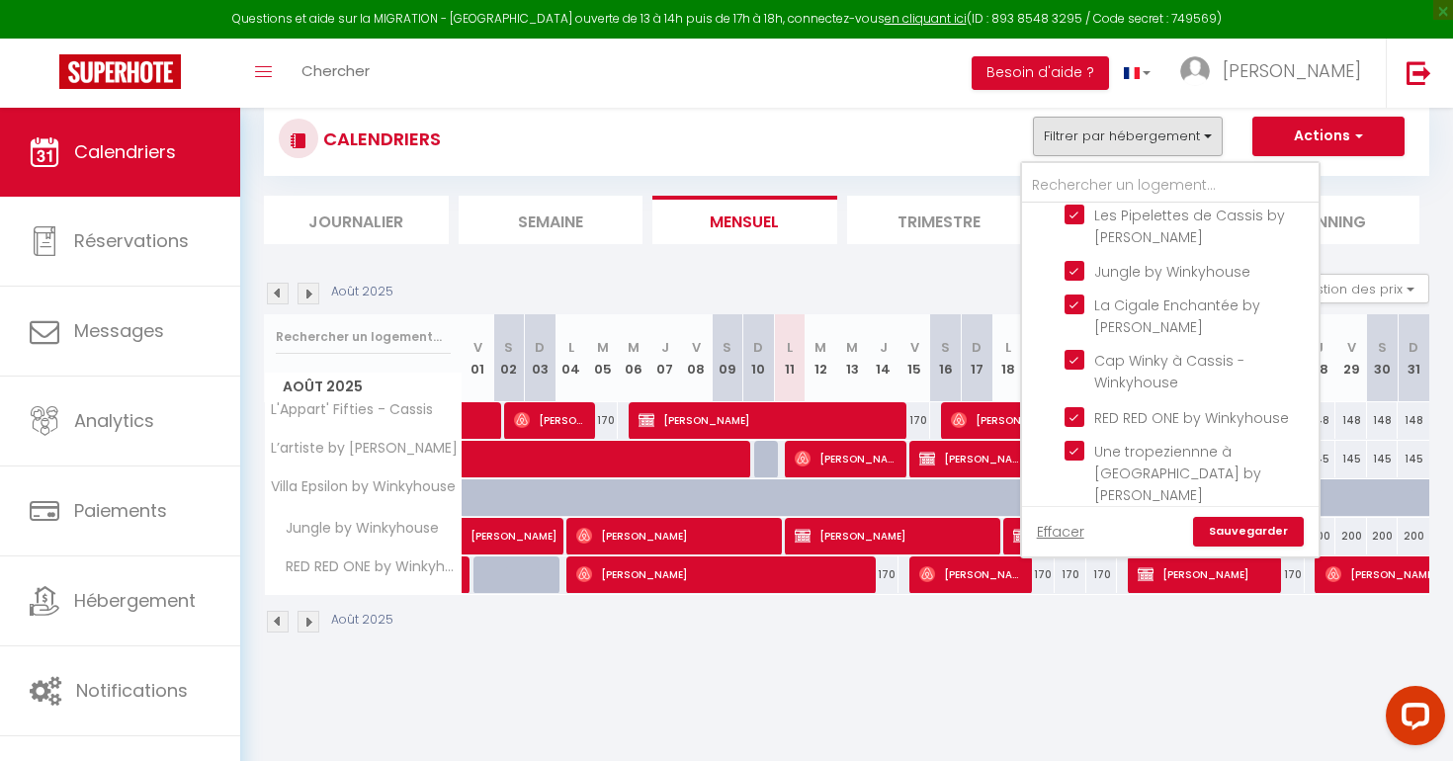
scroll to position [1153, 0]
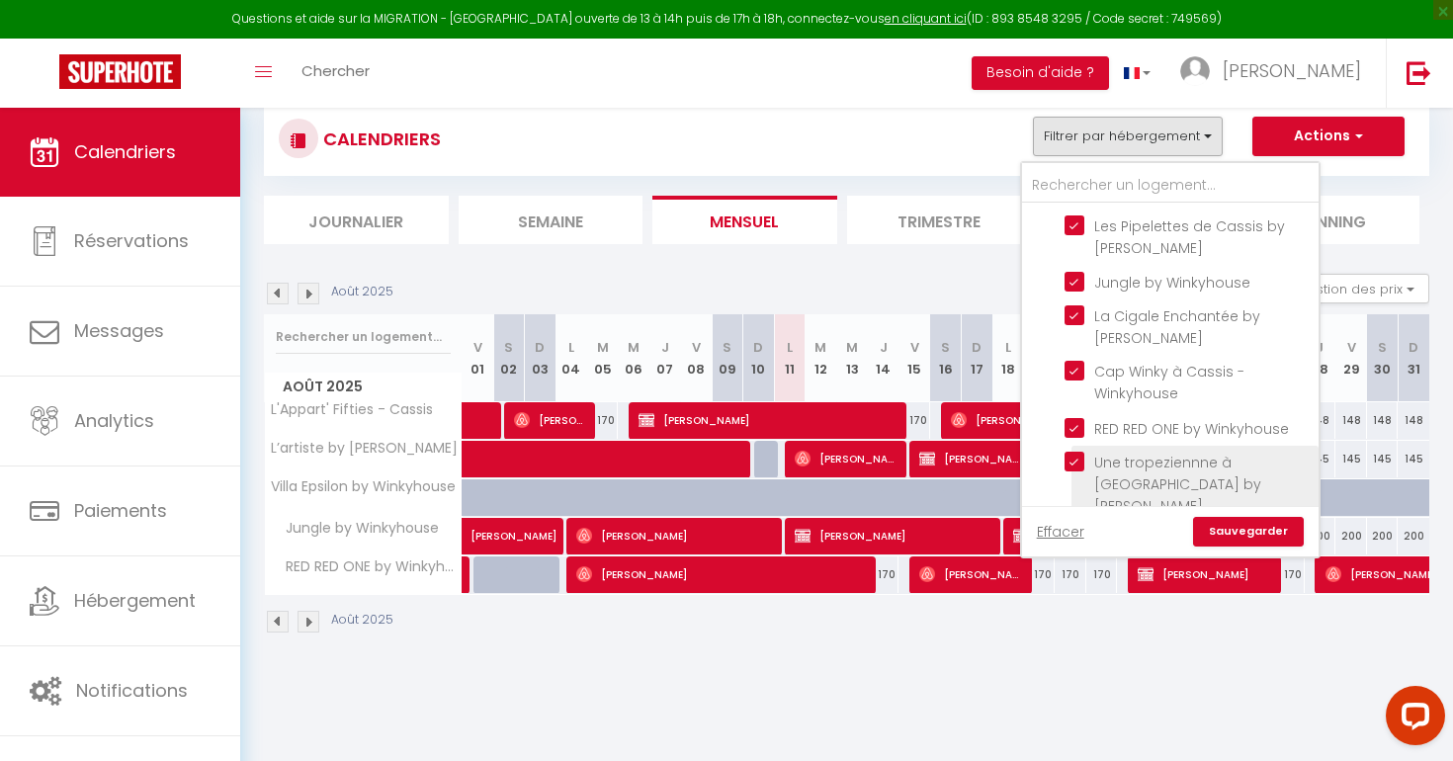
click at [1079, 452] on input "Une tropeziennne à [GEOGRAPHIC_DATA] by [PERSON_NAME]" at bounding box center [1187, 462] width 247 height 20
checkbox input "false"
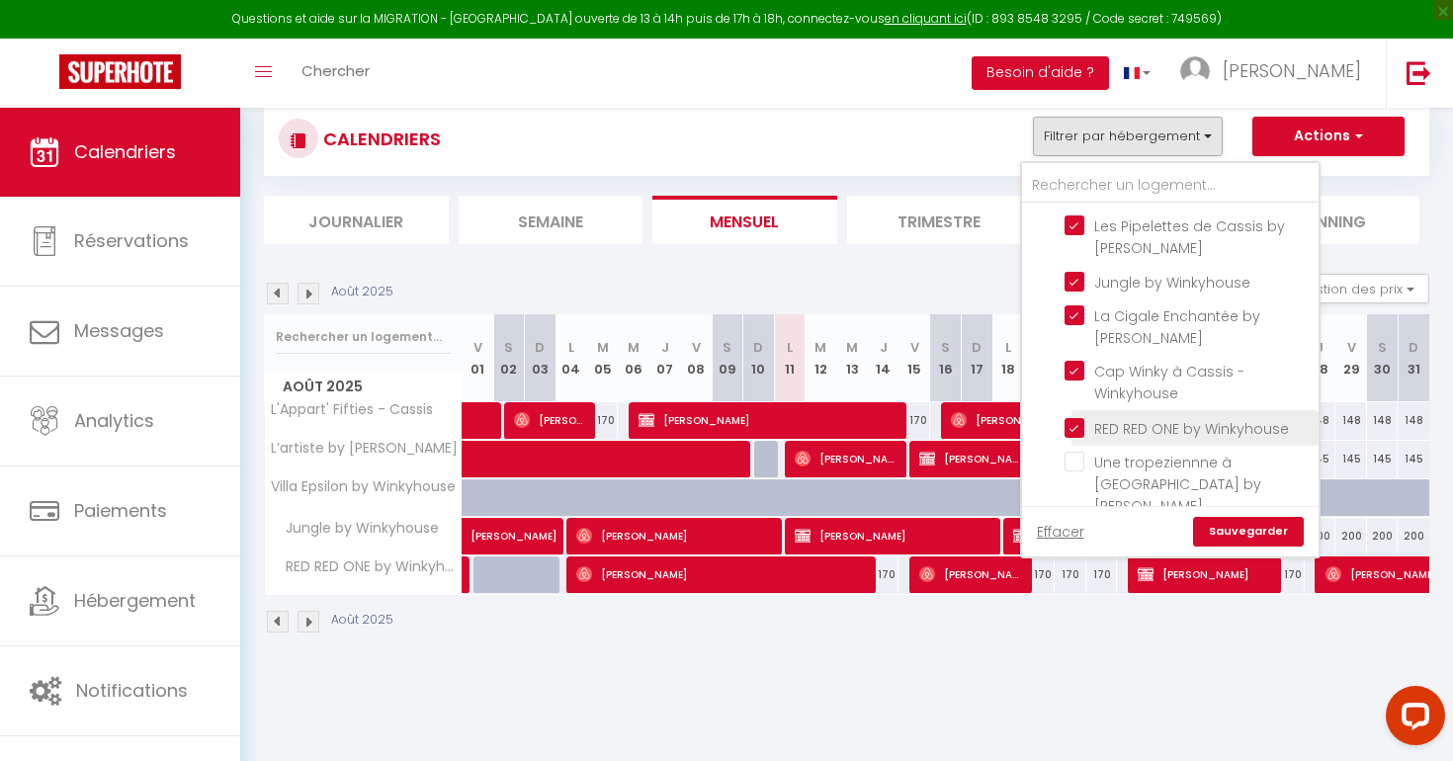
click at [1077, 416] on input "RED RED ONE by Winkyhouse" at bounding box center [1187, 426] width 247 height 20
checkbox input "false"
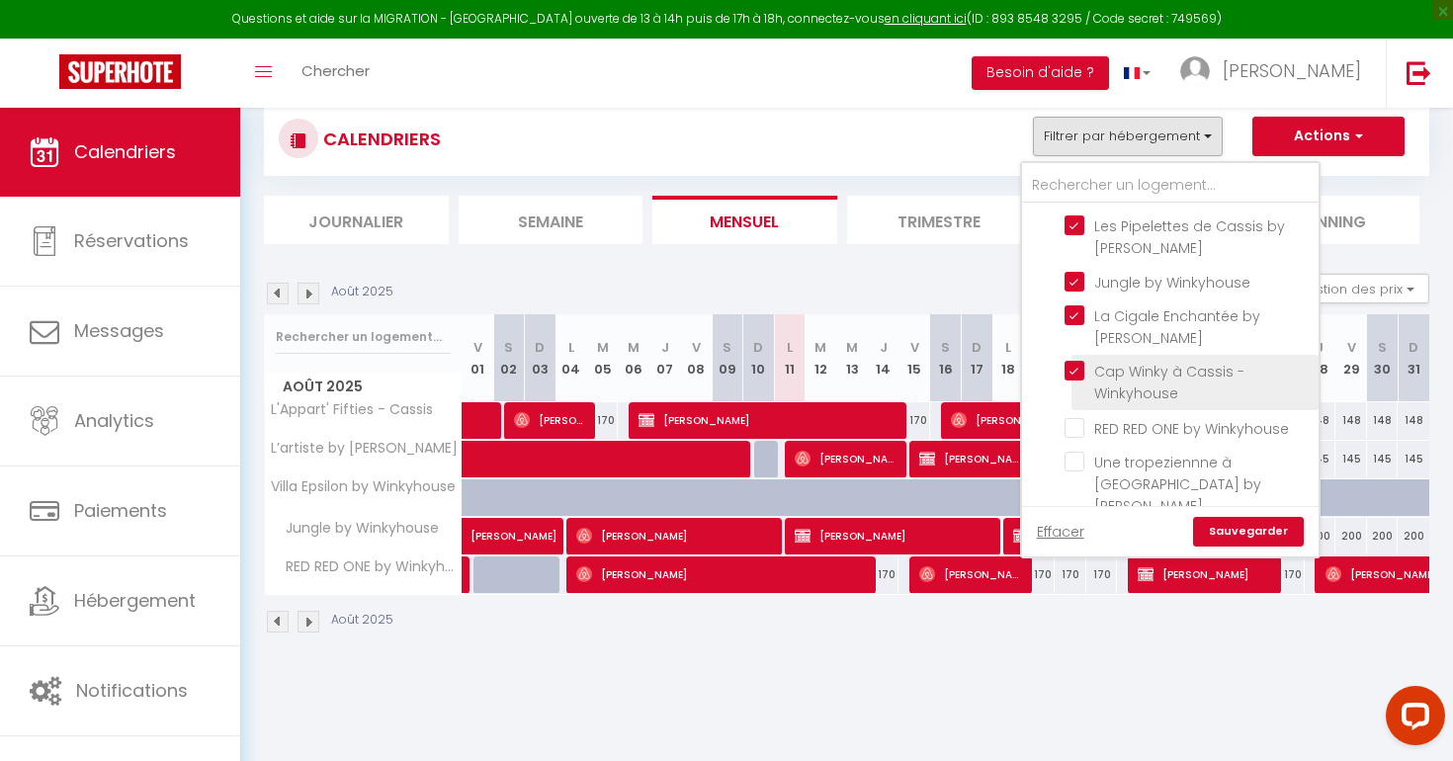
click at [1083, 361] on input "Cap Winky à Cassis - Winkyhouse" at bounding box center [1187, 371] width 247 height 20
checkbox input "false"
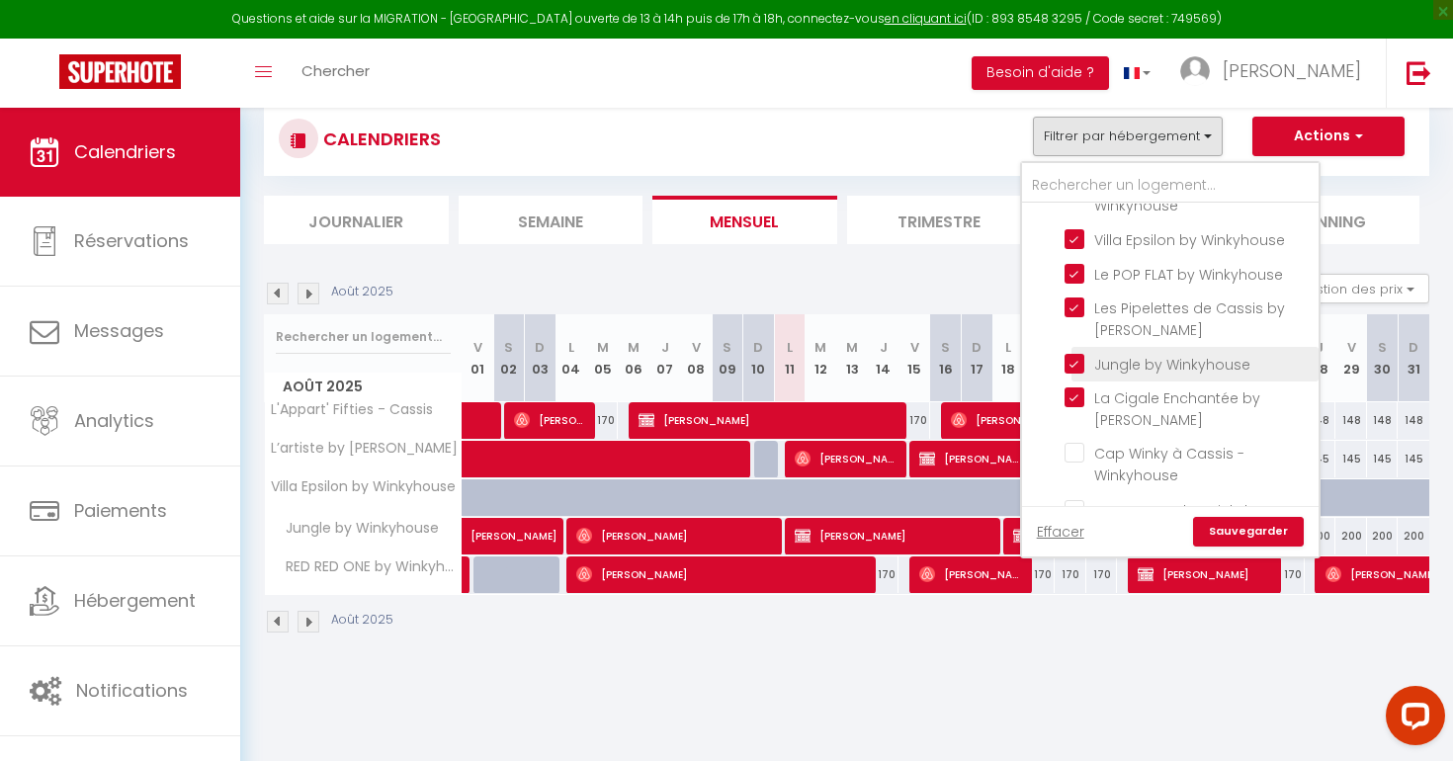
scroll to position [1060, 0]
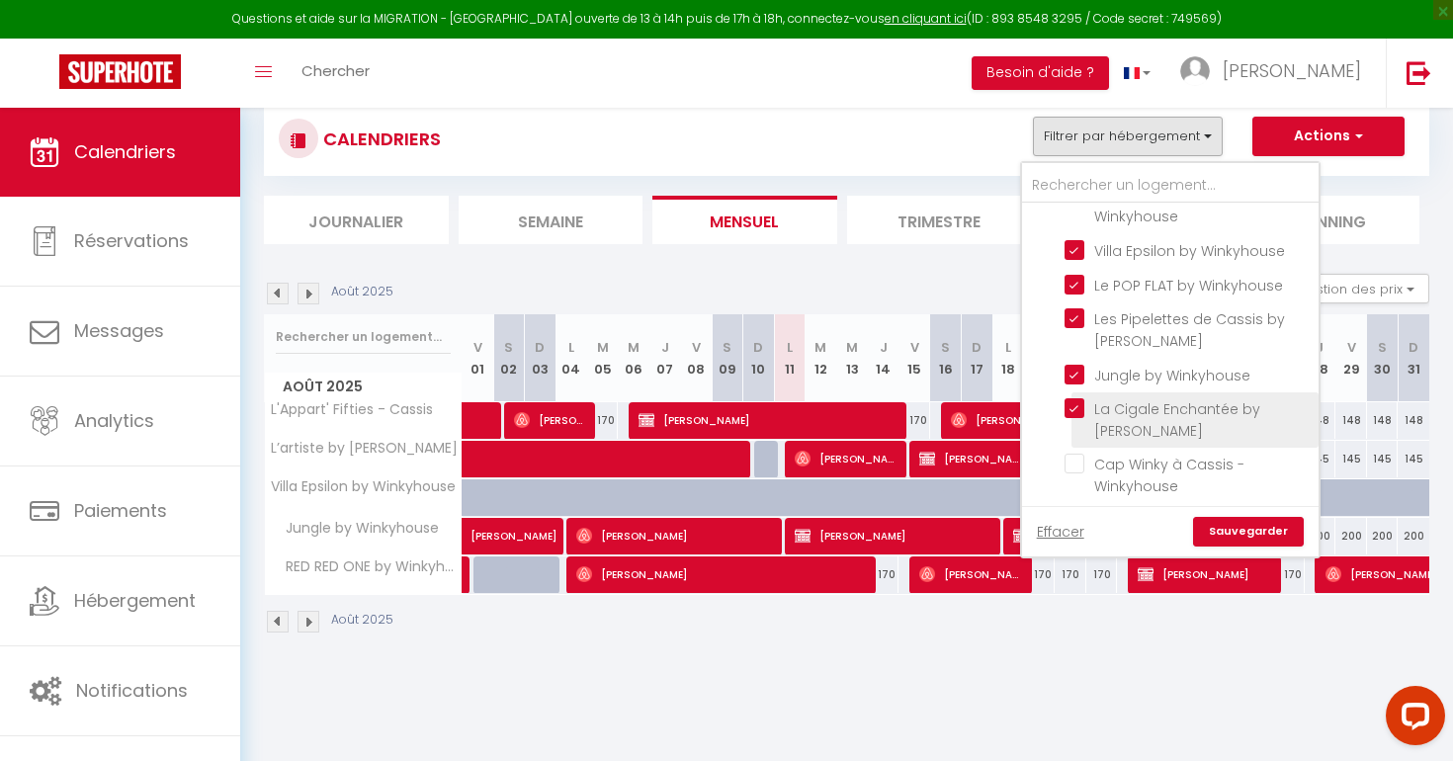
click at [1073, 398] on input "La Cigale Enchantée by [PERSON_NAME]" at bounding box center [1187, 408] width 247 height 20
checkbox input "false"
click at [1075, 364] on input "Jungle by Winkyhouse" at bounding box center [1187, 374] width 247 height 20
checkbox input "false"
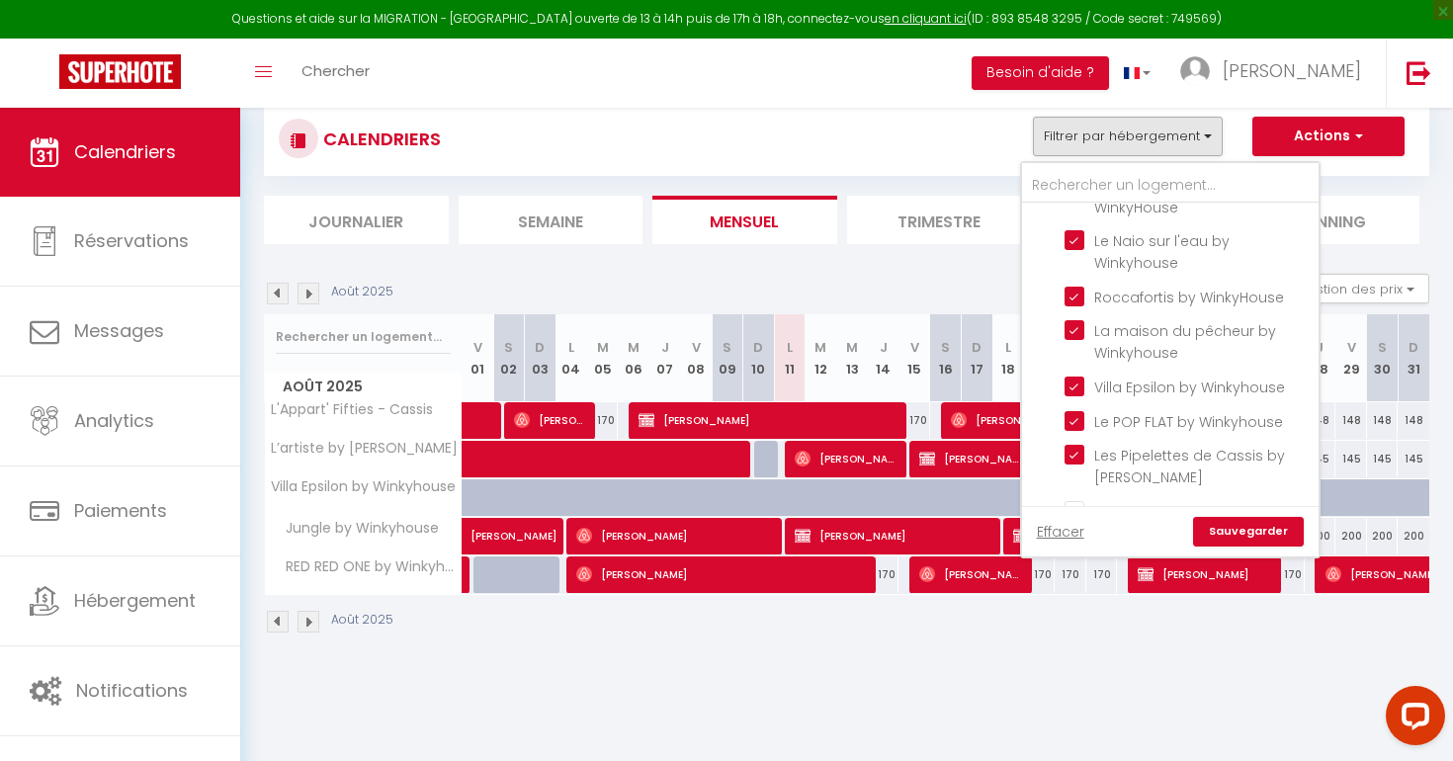
scroll to position [923, 0]
drag, startPoint x: 1070, startPoint y: 340, endPoint x: 1077, endPoint y: 323, distance: 18.2
click at [1070, 446] on input "Les Pipelettes de Cassis by [PERSON_NAME]" at bounding box center [1187, 456] width 247 height 20
checkbox input "false"
click at [1073, 376] on input "Villa Epsilon by Winkyhouse" at bounding box center [1187, 386] width 247 height 20
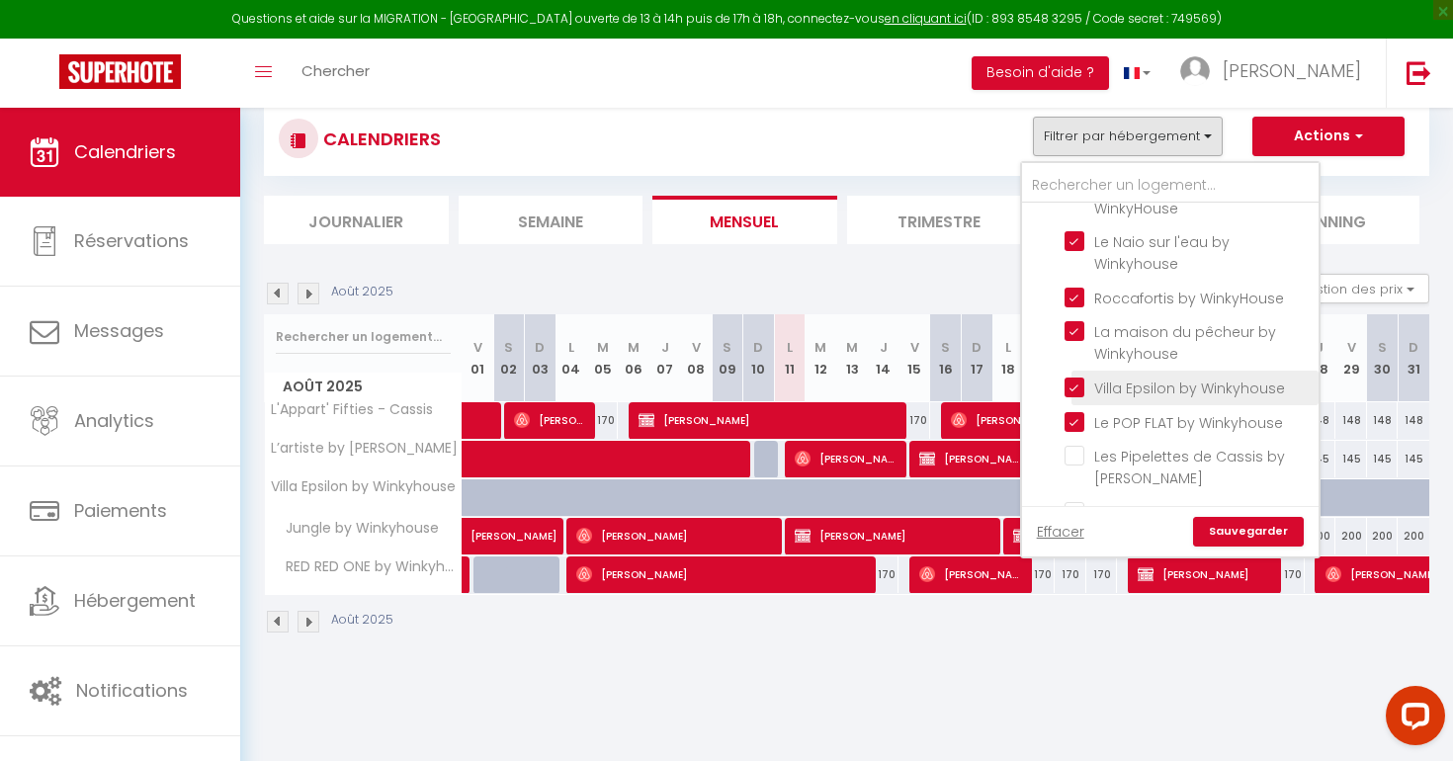
checkbox input "false"
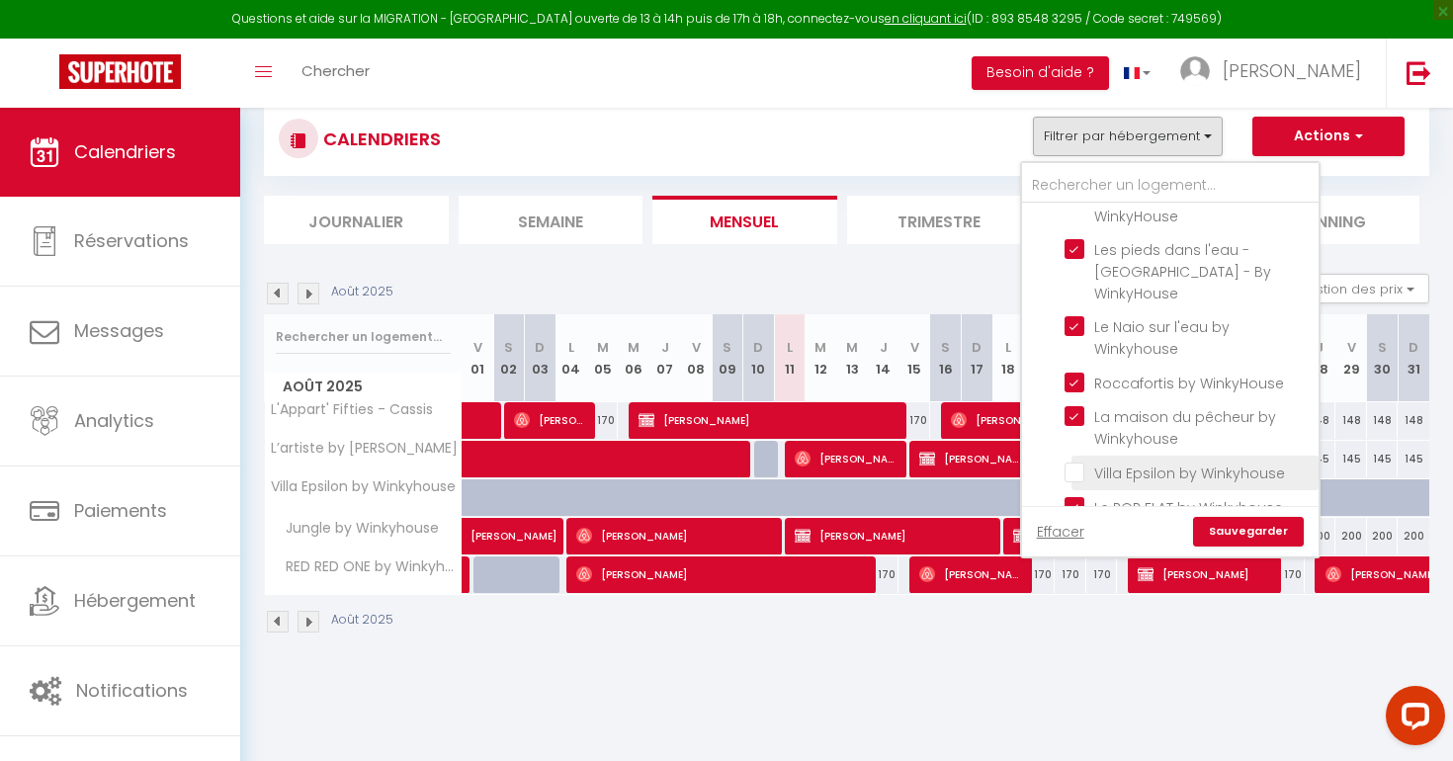
scroll to position [802, 0]
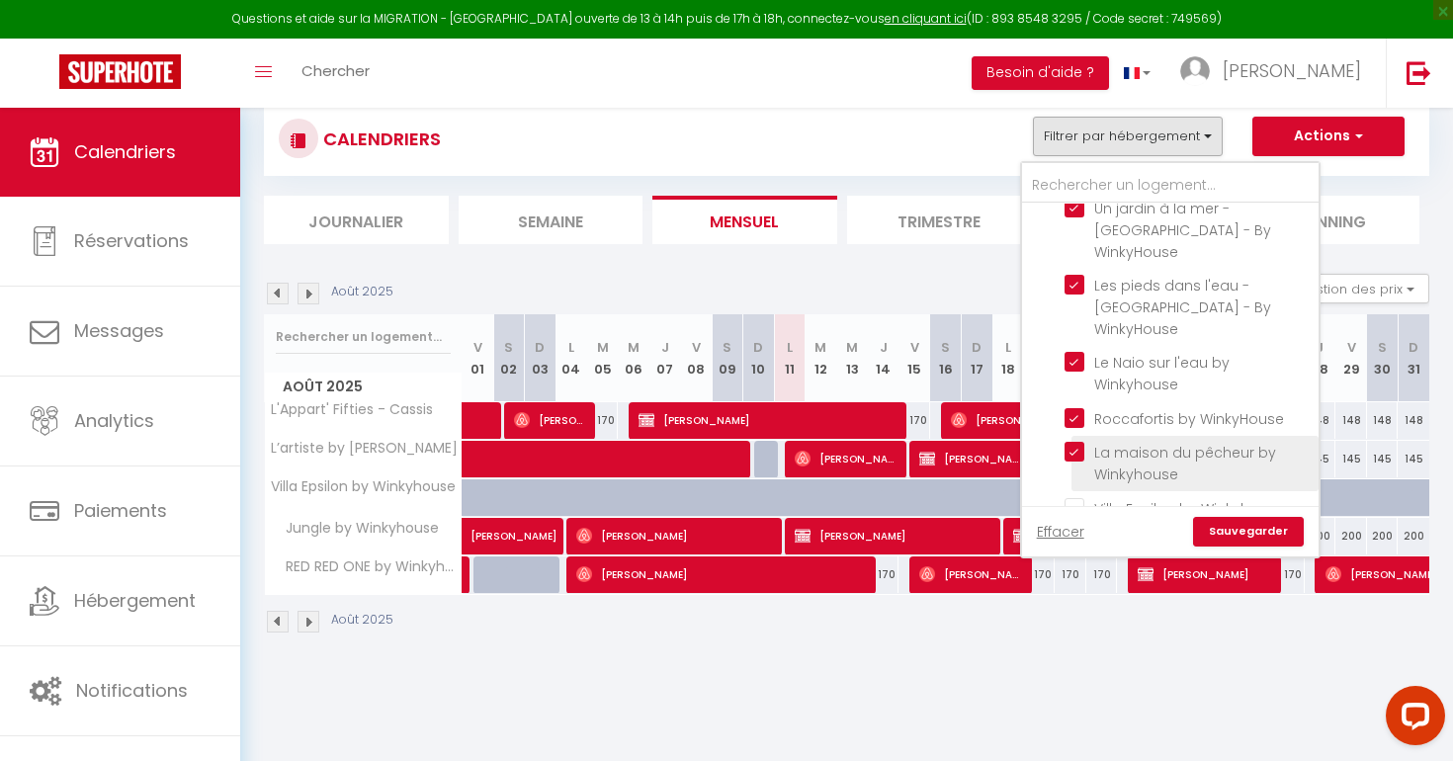
click at [1073, 442] on input "La maison du pêcheur by Winkyhouse" at bounding box center [1187, 452] width 247 height 20
checkbox input "false"
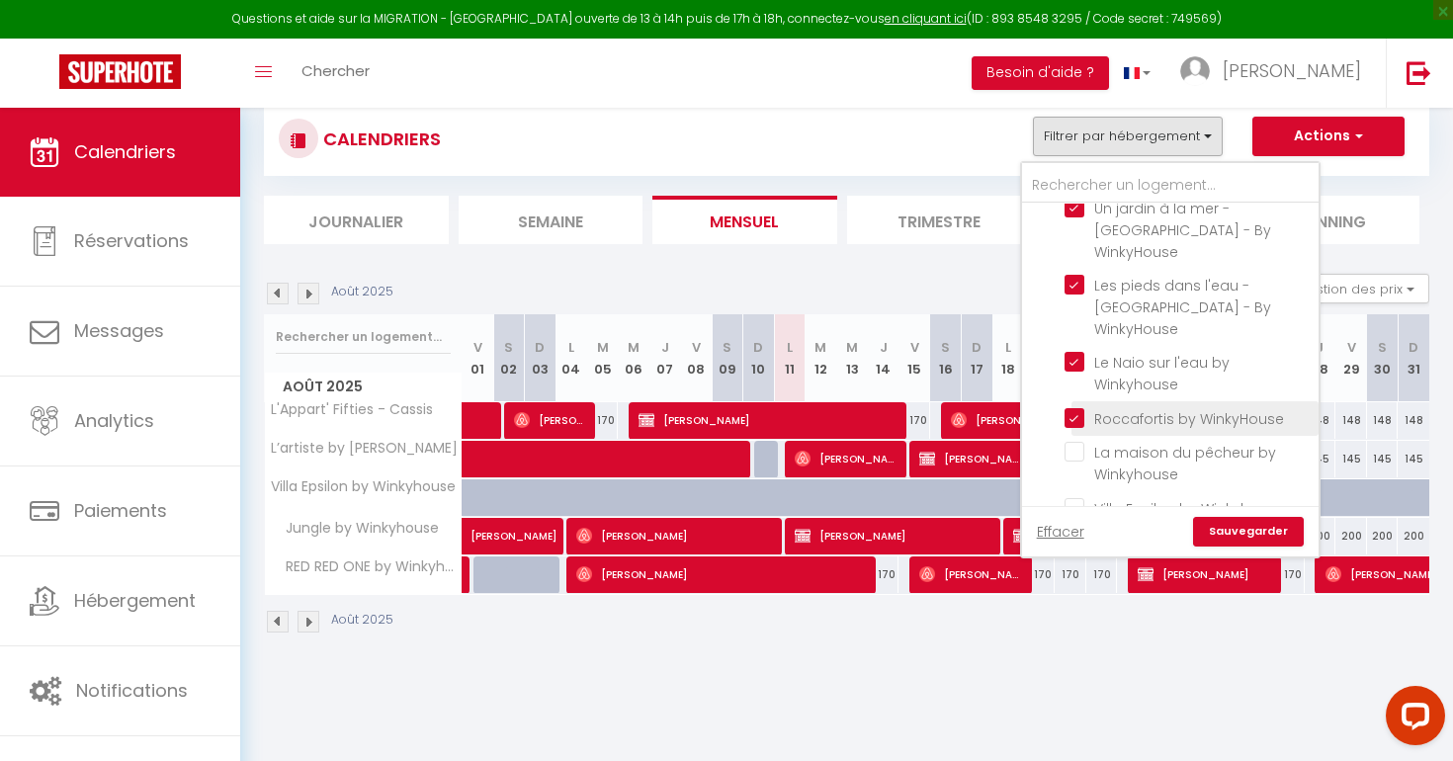
click at [1074, 407] on input "Roccafortis by WinkyHouse" at bounding box center [1187, 417] width 247 height 20
checkbox input "false"
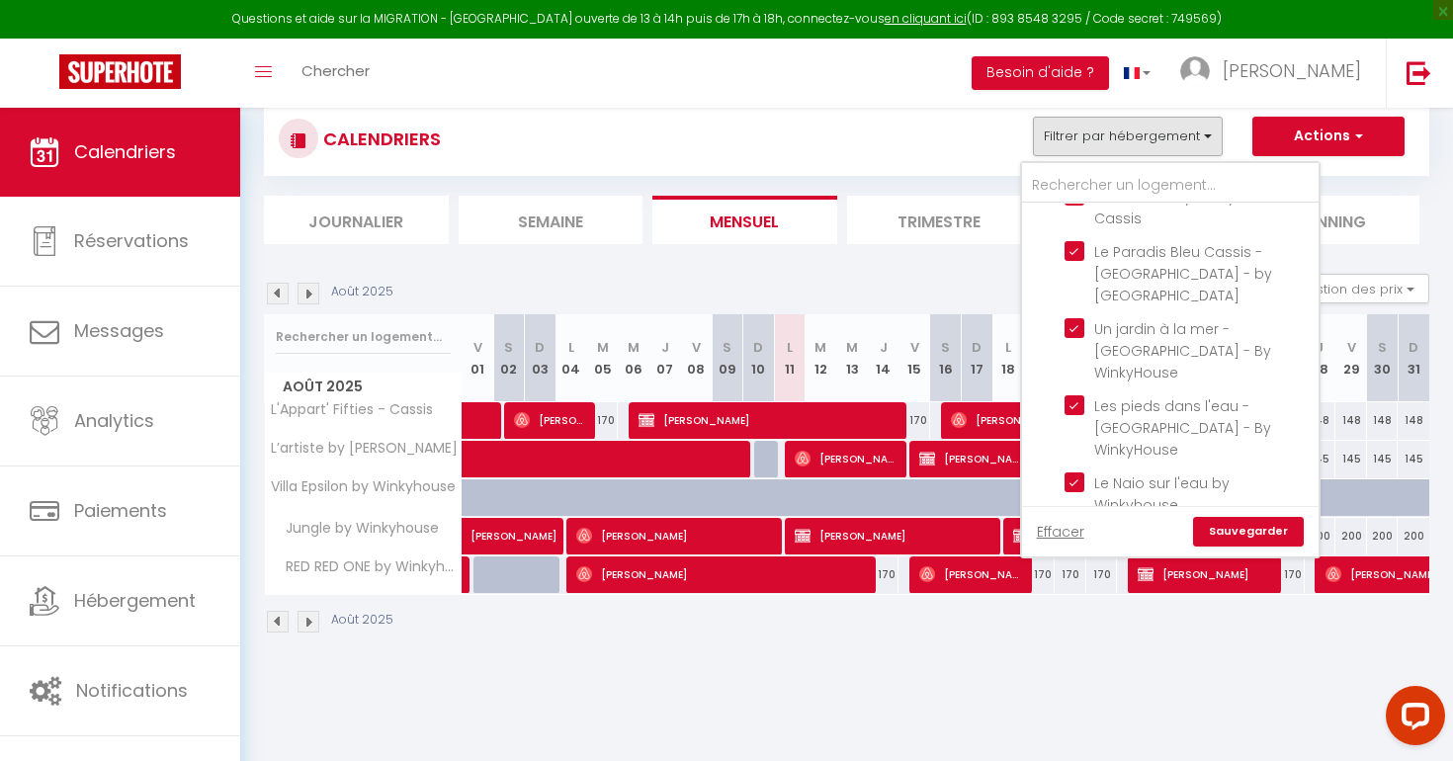
scroll to position [680, 0]
click at [1065, 474] on input "Le Naio sur l'eau by Winkyhouse" at bounding box center [1187, 484] width 247 height 20
checkbox input "false"
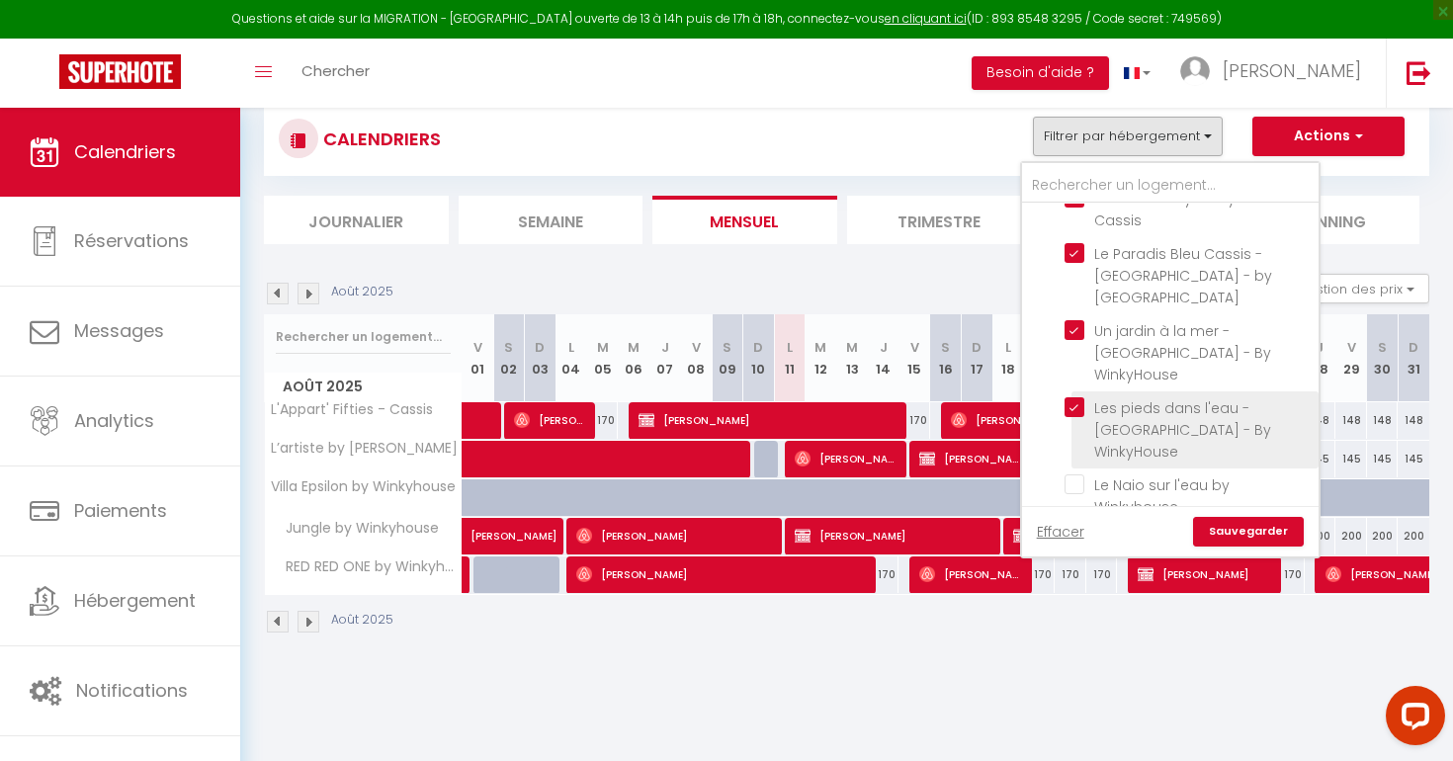
click at [1083, 397] on input "Les pieds dans l'eau - [GEOGRAPHIC_DATA] - By WinkyHouse" at bounding box center [1187, 407] width 247 height 20
checkbox input "false"
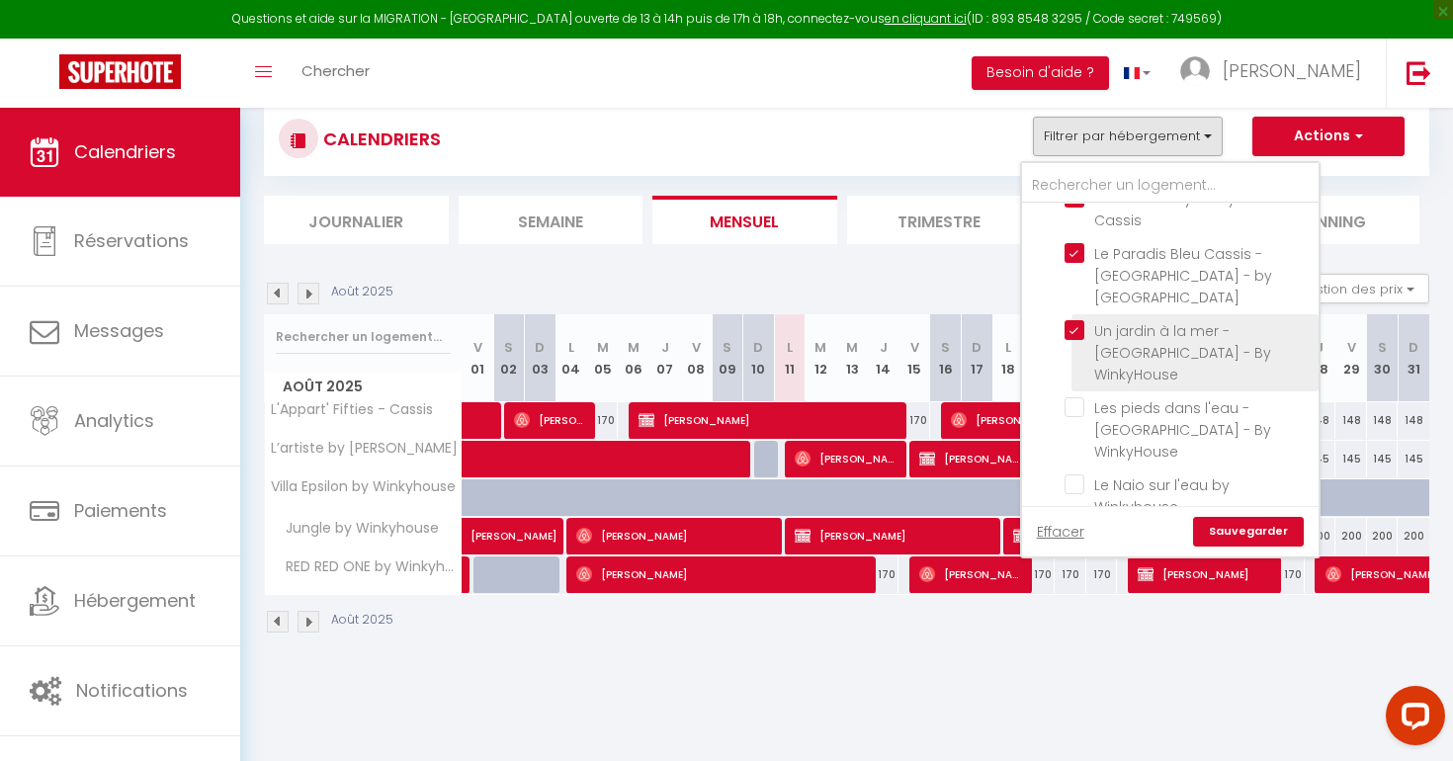
click at [1077, 320] on input "Un jardin à la mer - [GEOGRAPHIC_DATA] - By WinkyHouse" at bounding box center [1187, 330] width 247 height 20
checkbox input "false"
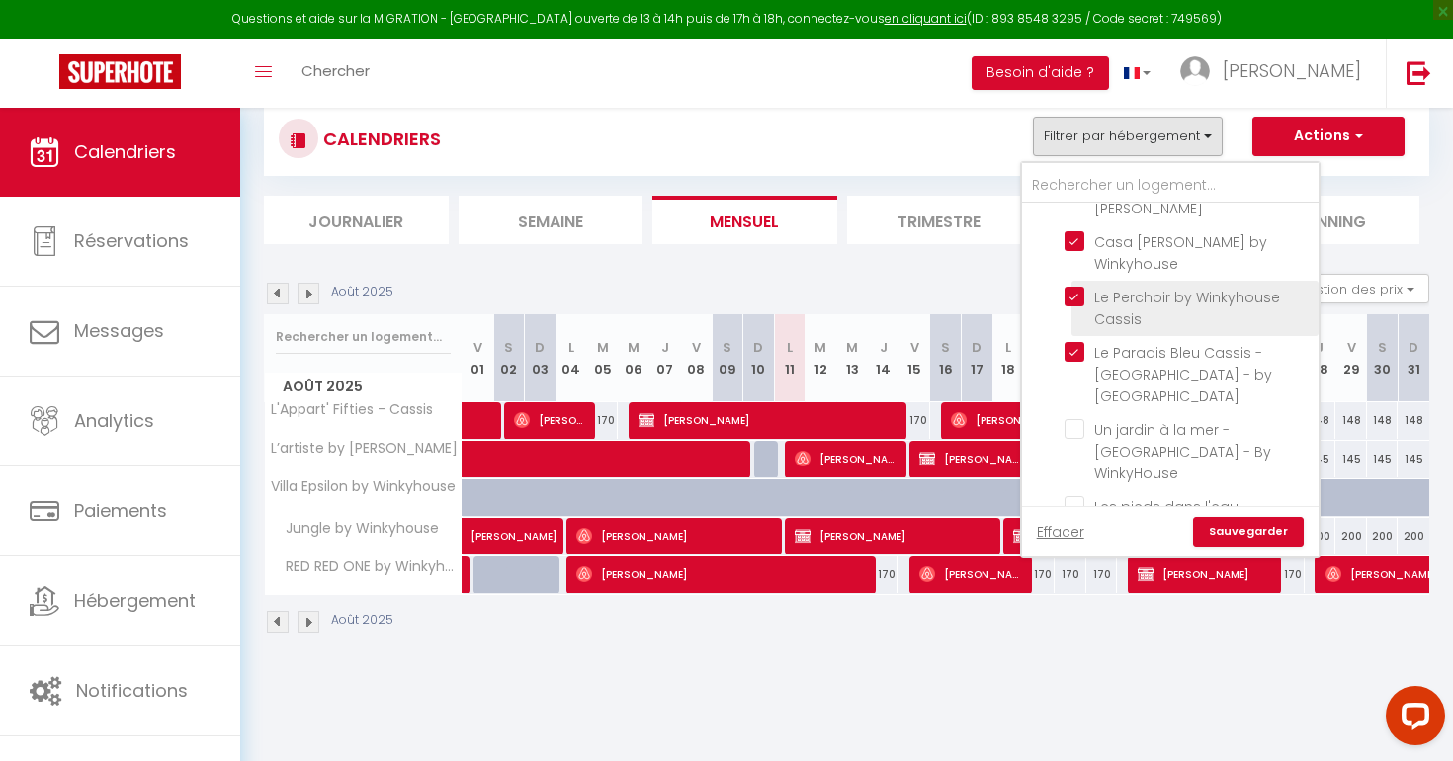
scroll to position [573, 0]
drag, startPoint x: 1074, startPoint y: 313, endPoint x: 1078, endPoint y: 291, distance: 23.1
click at [1074, 350] on input "Le Paradis Bleu Cassis - [GEOGRAPHIC_DATA] - by [GEOGRAPHIC_DATA]" at bounding box center [1187, 360] width 247 height 20
checkbox input "false"
click at [1073, 294] on input "Le Perchoir by Winkyhouse Cassis" at bounding box center [1187, 304] width 247 height 20
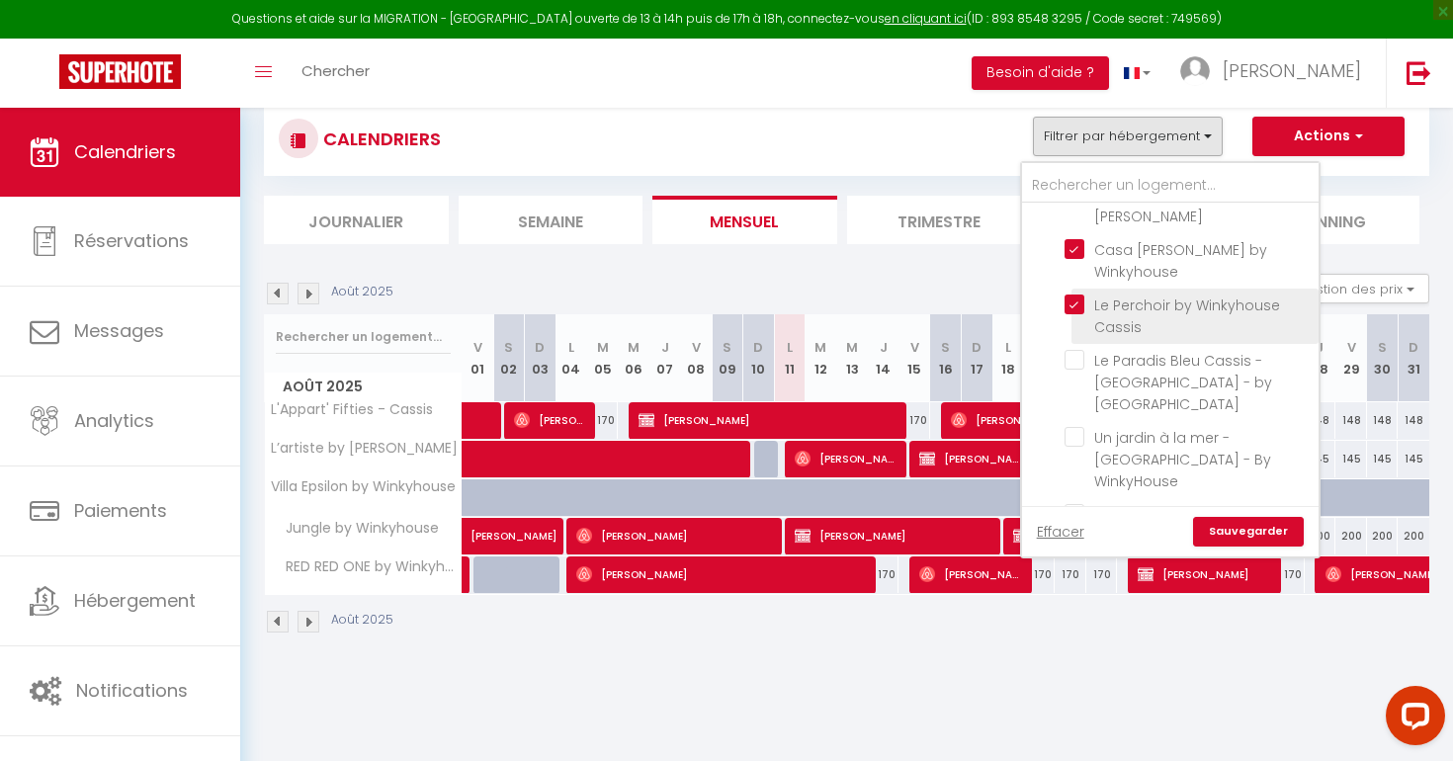
checkbox input "false"
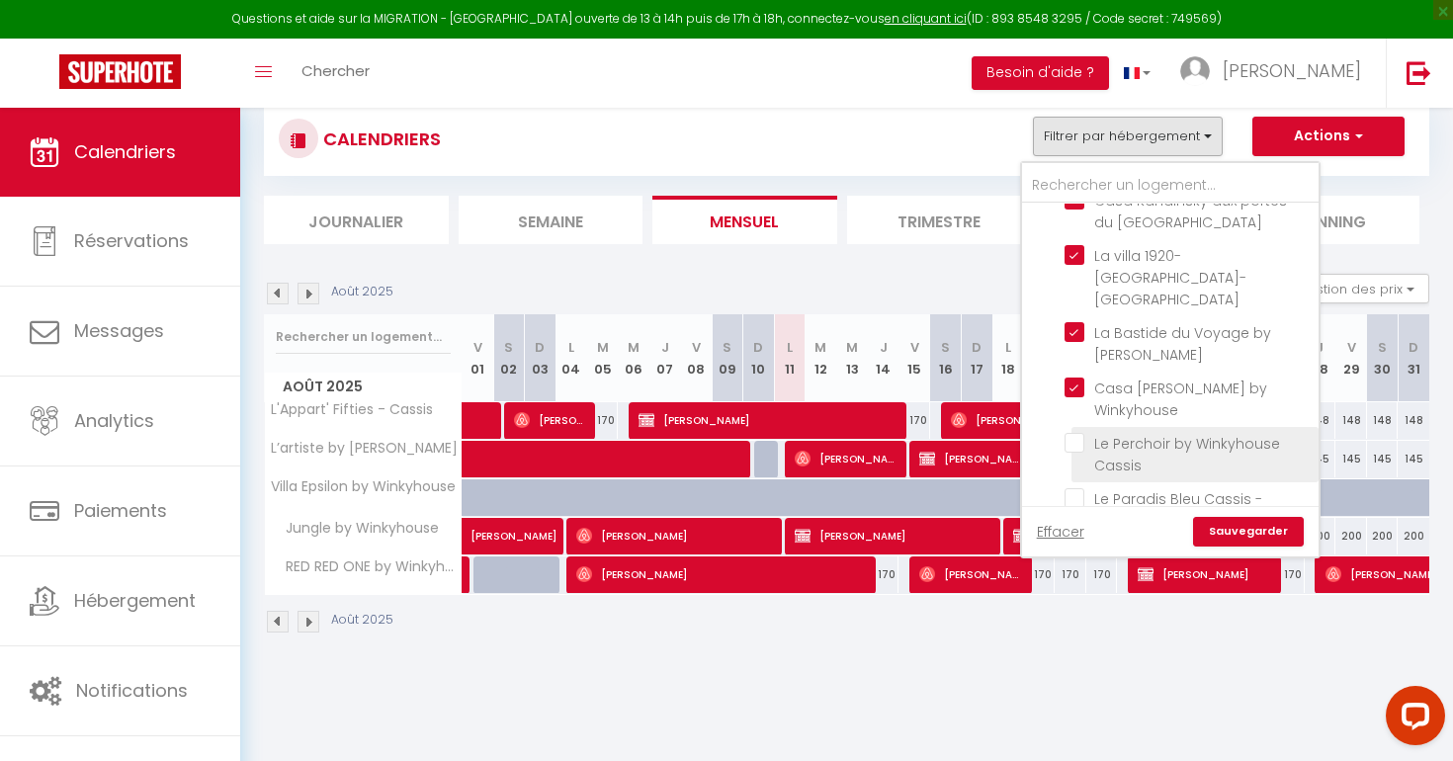
scroll to position [419, 0]
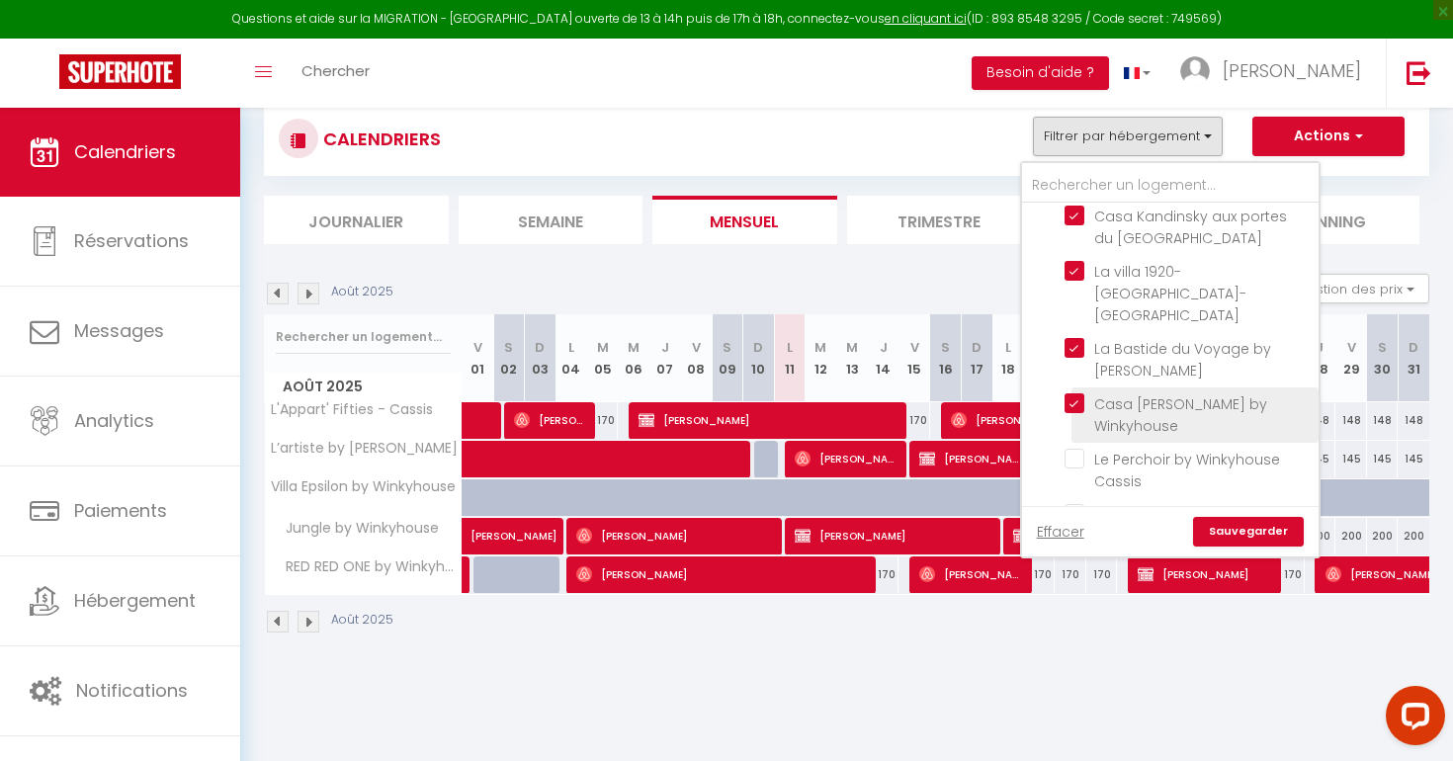
click at [1070, 393] on input "Casa [PERSON_NAME] by Winkyhouse" at bounding box center [1187, 403] width 247 height 20
checkbox input "false"
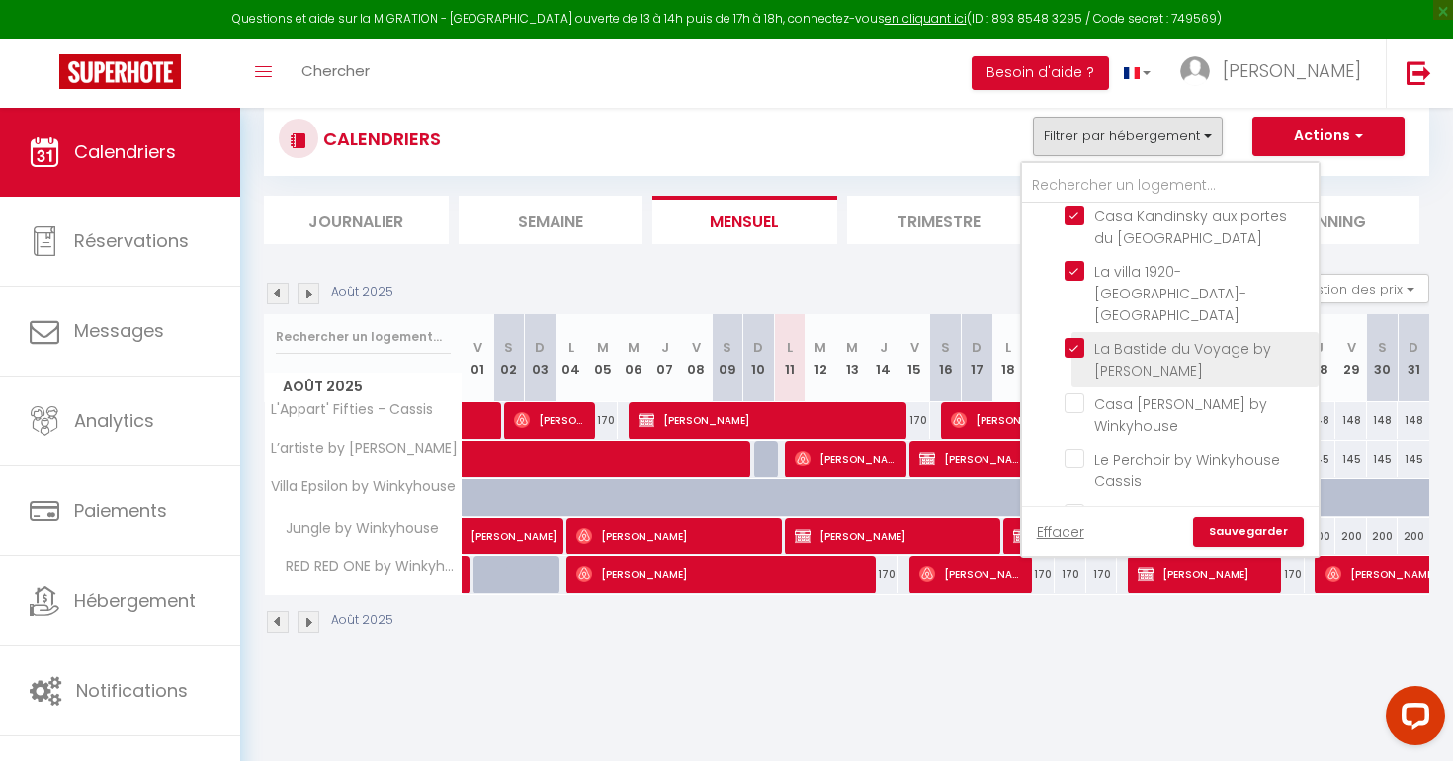
click at [1076, 338] on input "La Bastide du Voyage by [PERSON_NAME]" at bounding box center [1187, 348] width 247 height 20
checkbox input "false"
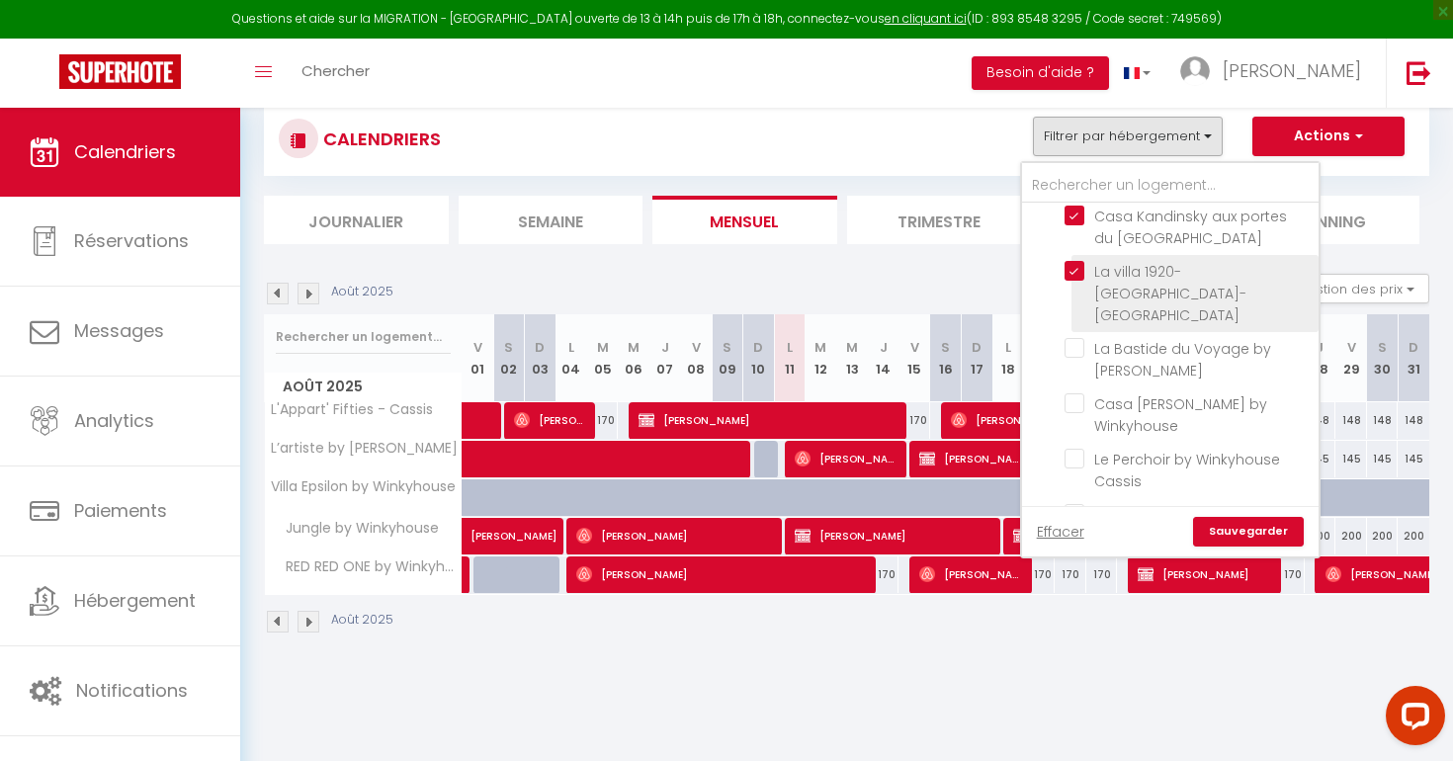
click at [1073, 261] on input "La villa 1920-[GEOGRAPHIC_DATA]-[GEOGRAPHIC_DATA]" at bounding box center [1187, 271] width 247 height 20
checkbox input "false"
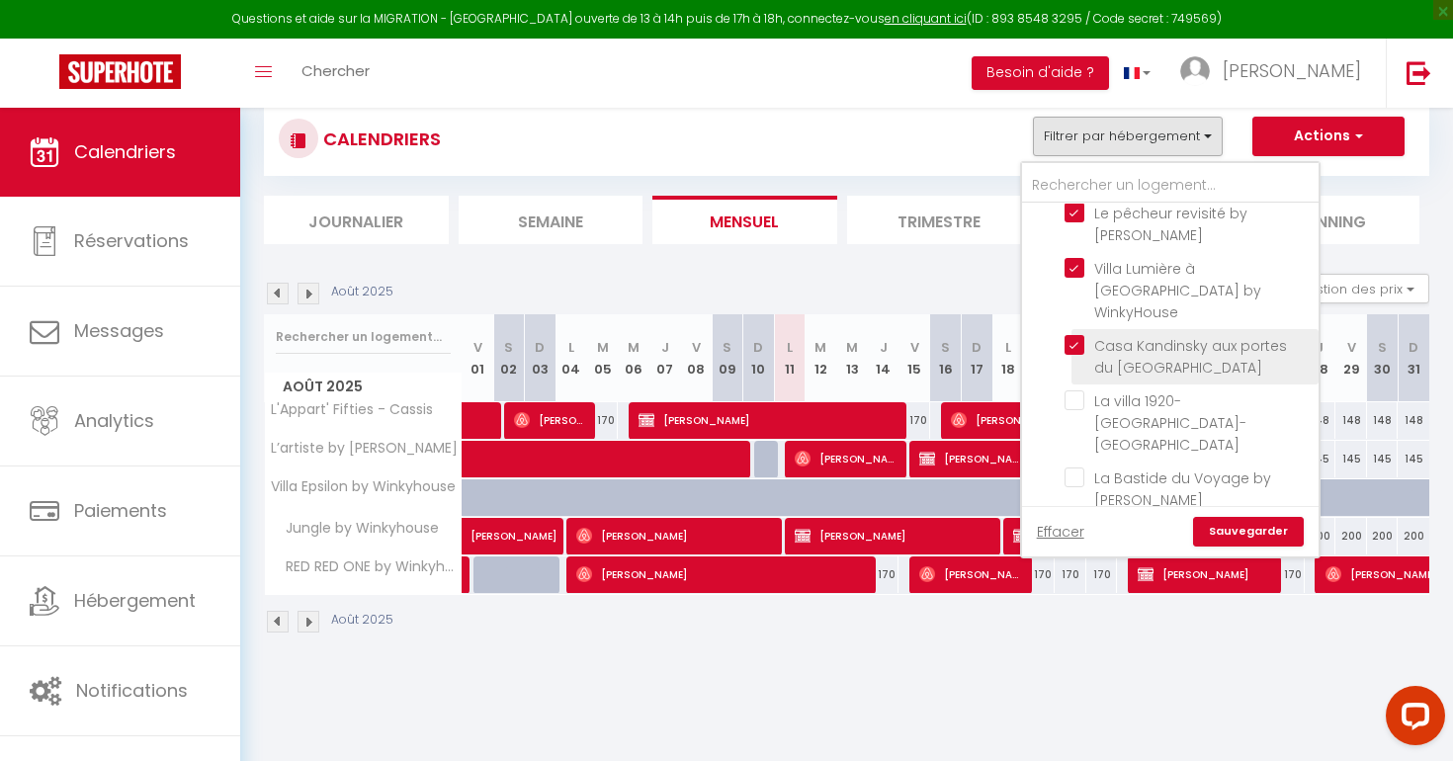
scroll to position [221, 0]
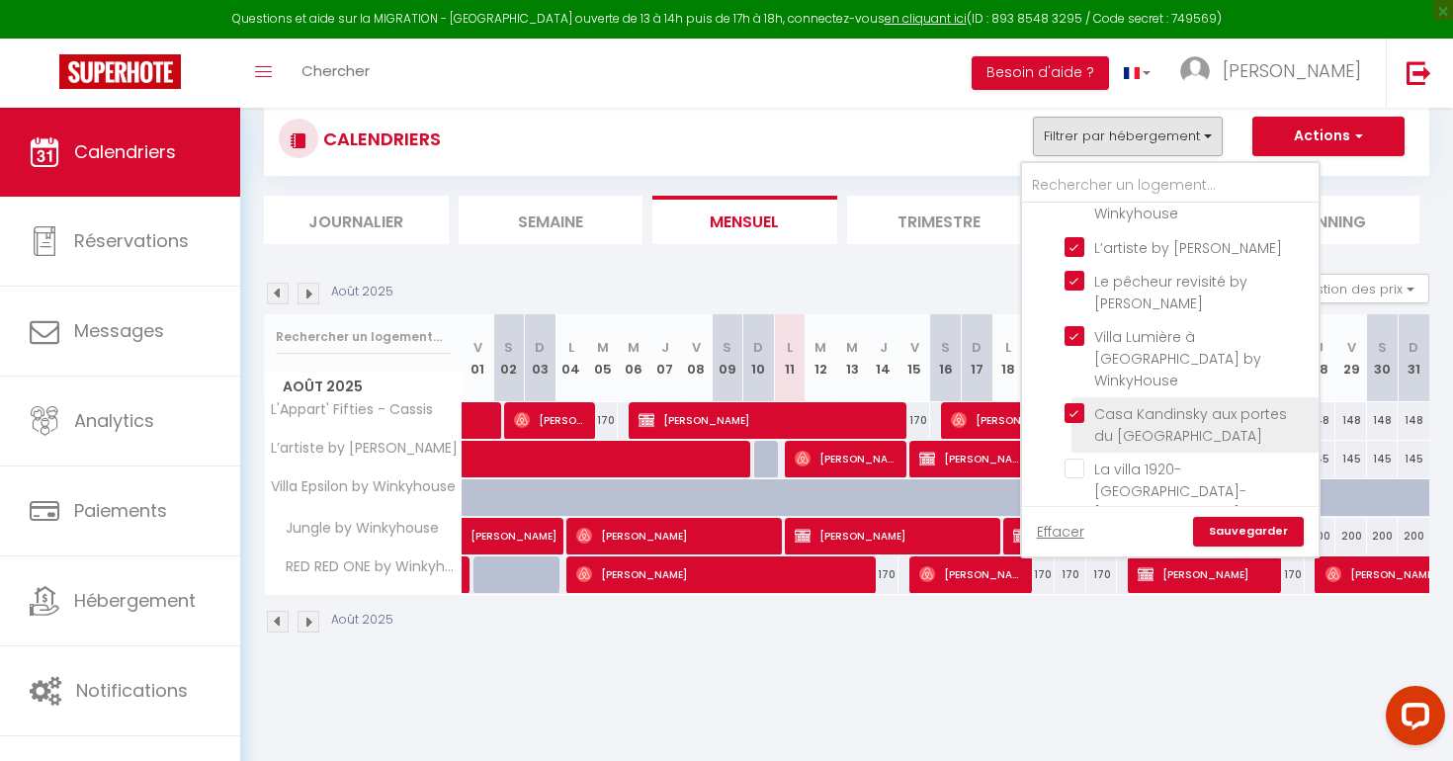
click at [1076, 403] on input "Casa Kandinsky aux portes du [GEOGRAPHIC_DATA]" at bounding box center [1187, 413] width 247 height 20
checkbox input "false"
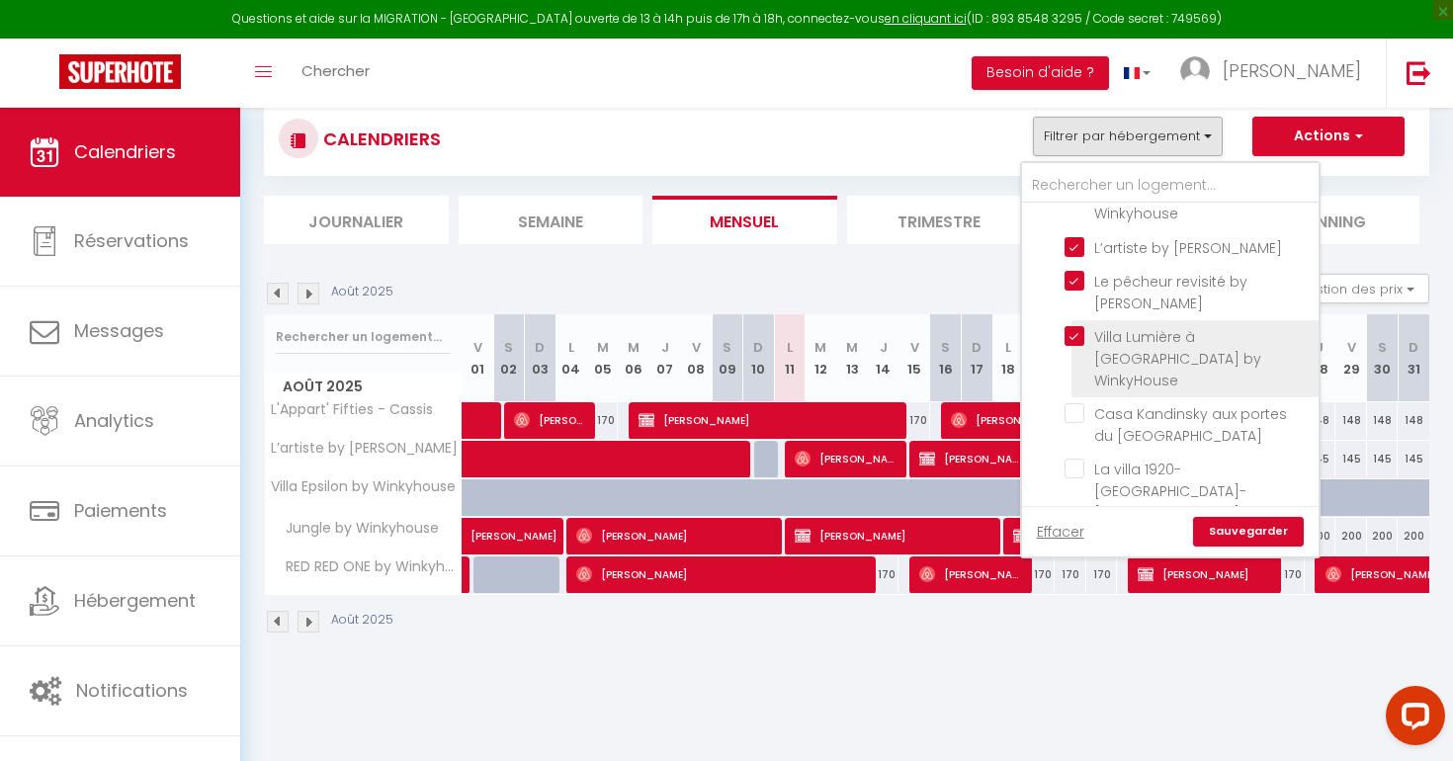
click at [1072, 338] on input "Villa Lumière à [GEOGRAPHIC_DATA] by WinkyHouse" at bounding box center [1187, 336] width 247 height 20
checkbox input "false"
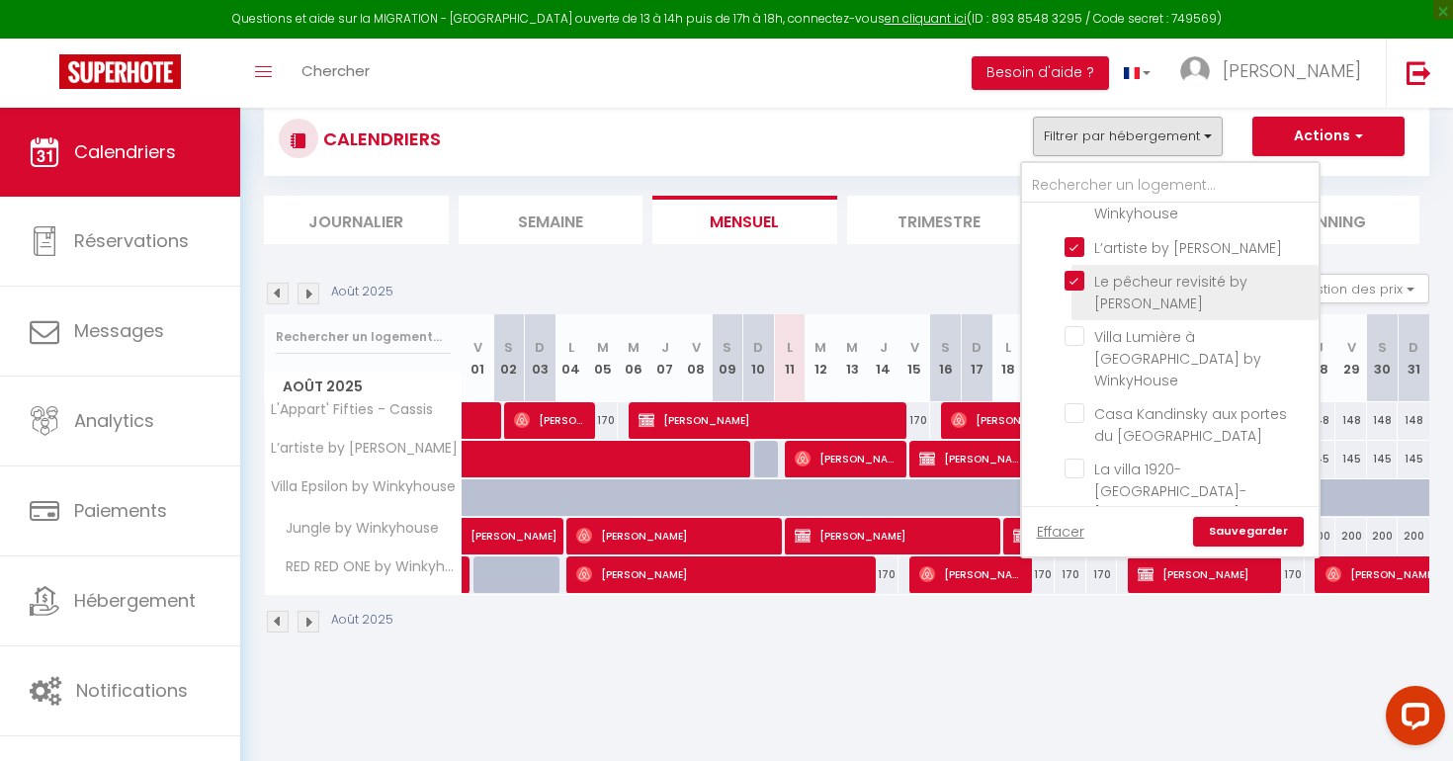
click at [1073, 283] on input "Le pêcheur revisité by [PERSON_NAME]" at bounding box center [1187, 281] width 247 height 20
checkbox input "false"
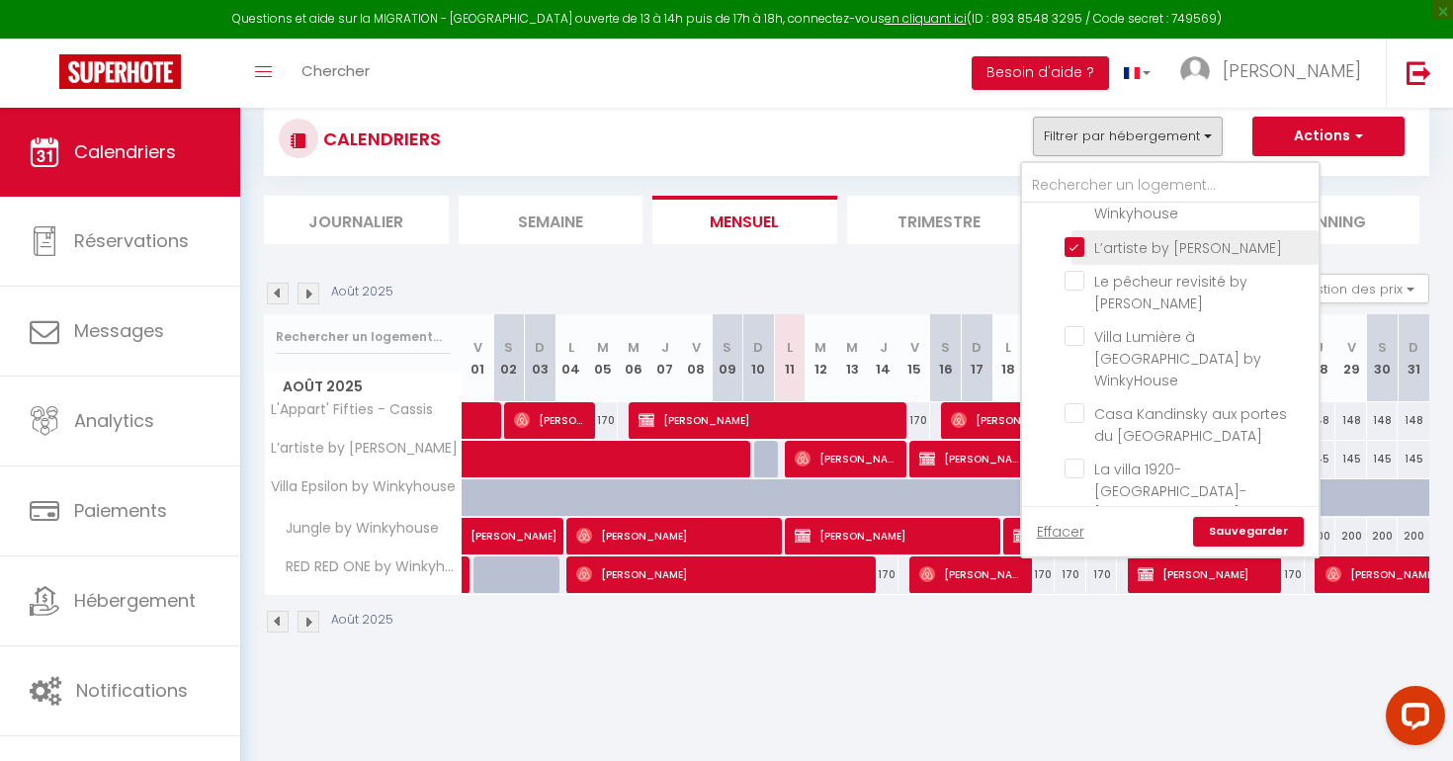
click at [1074, 251] on input "L’artiste by [PERSON_NAME]" at bounding box center [1187, 246] width 247 height 20
checkbox input "false"
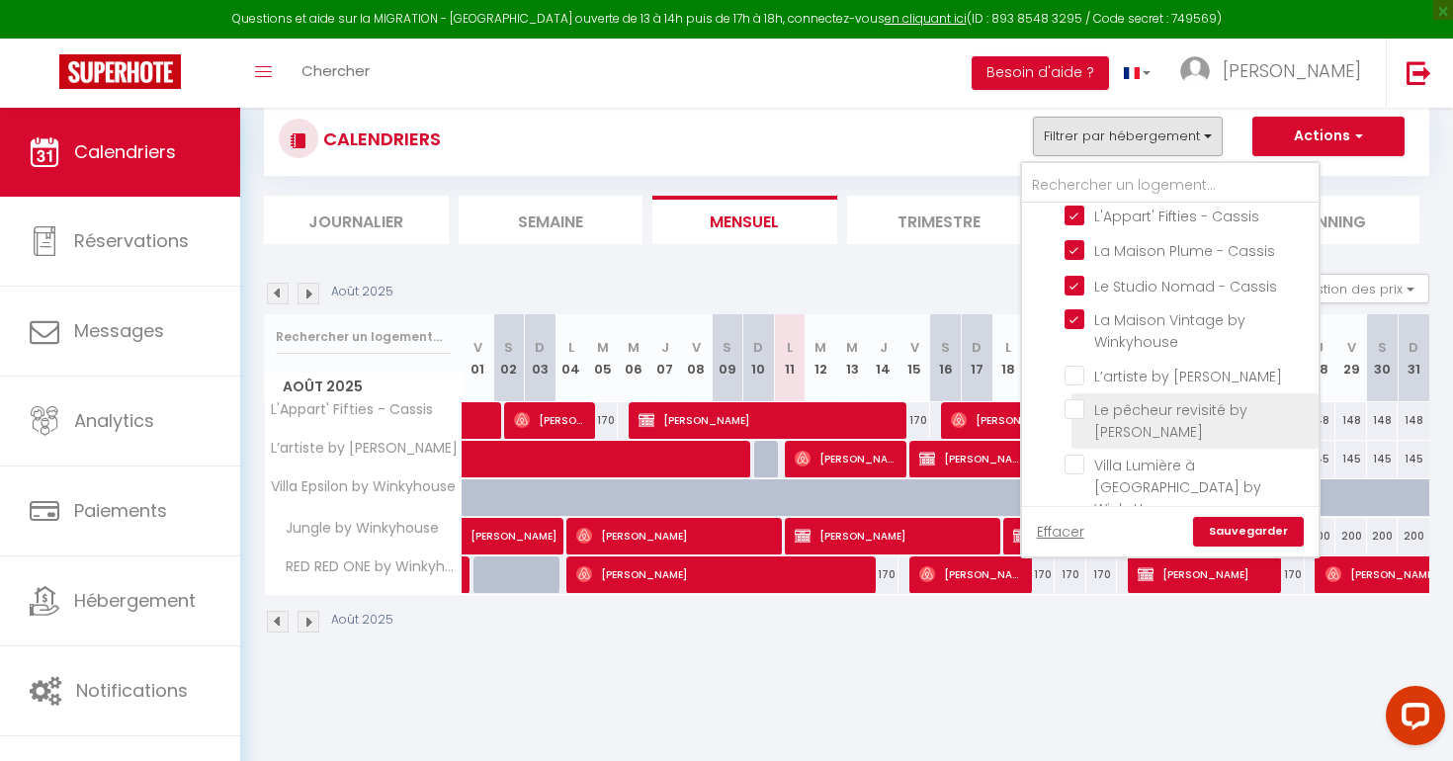
scroll to position [37, 0]
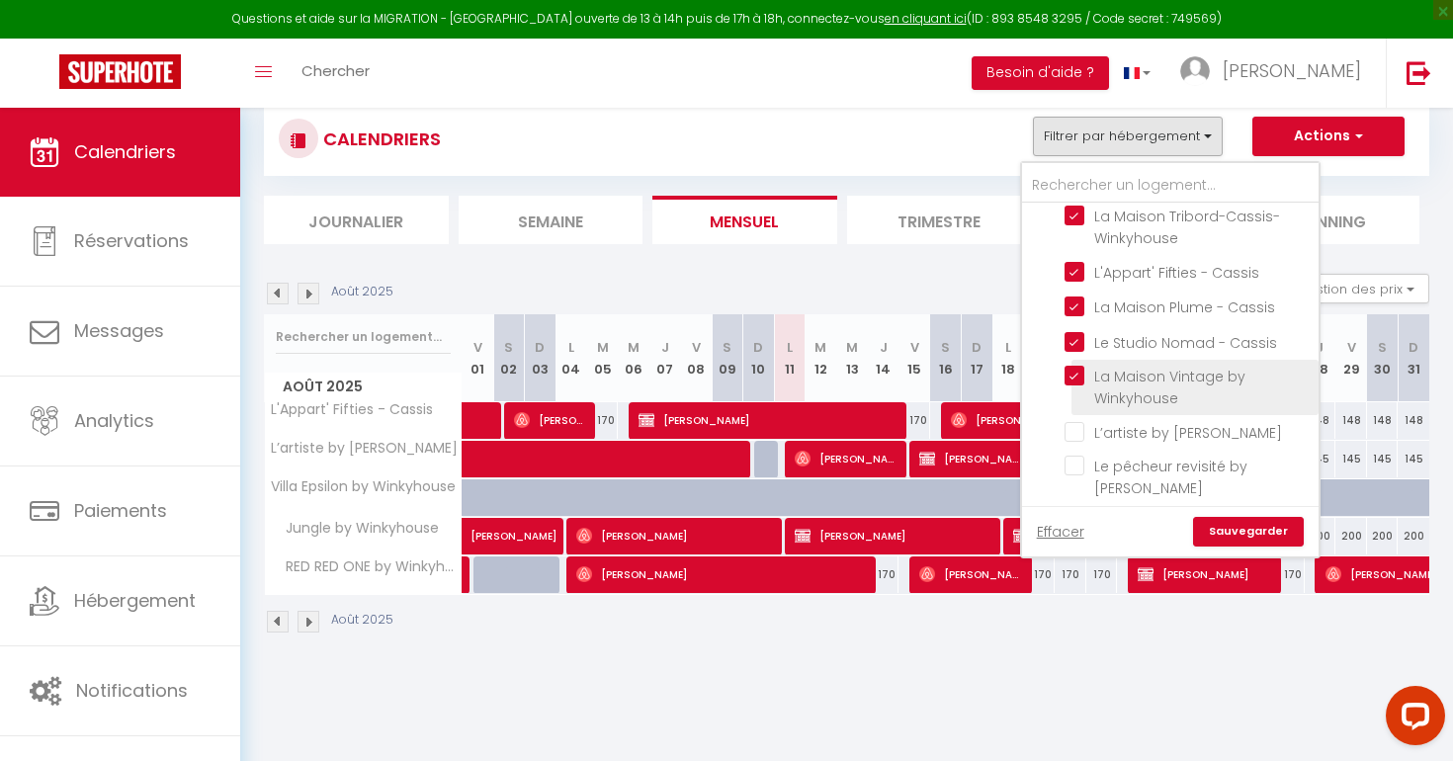
click at [1078, 373] on input "La Maison Vintage by Winkyhouse" at bounding box center [1187, 376] width 247 height 20
checkbox input "false"
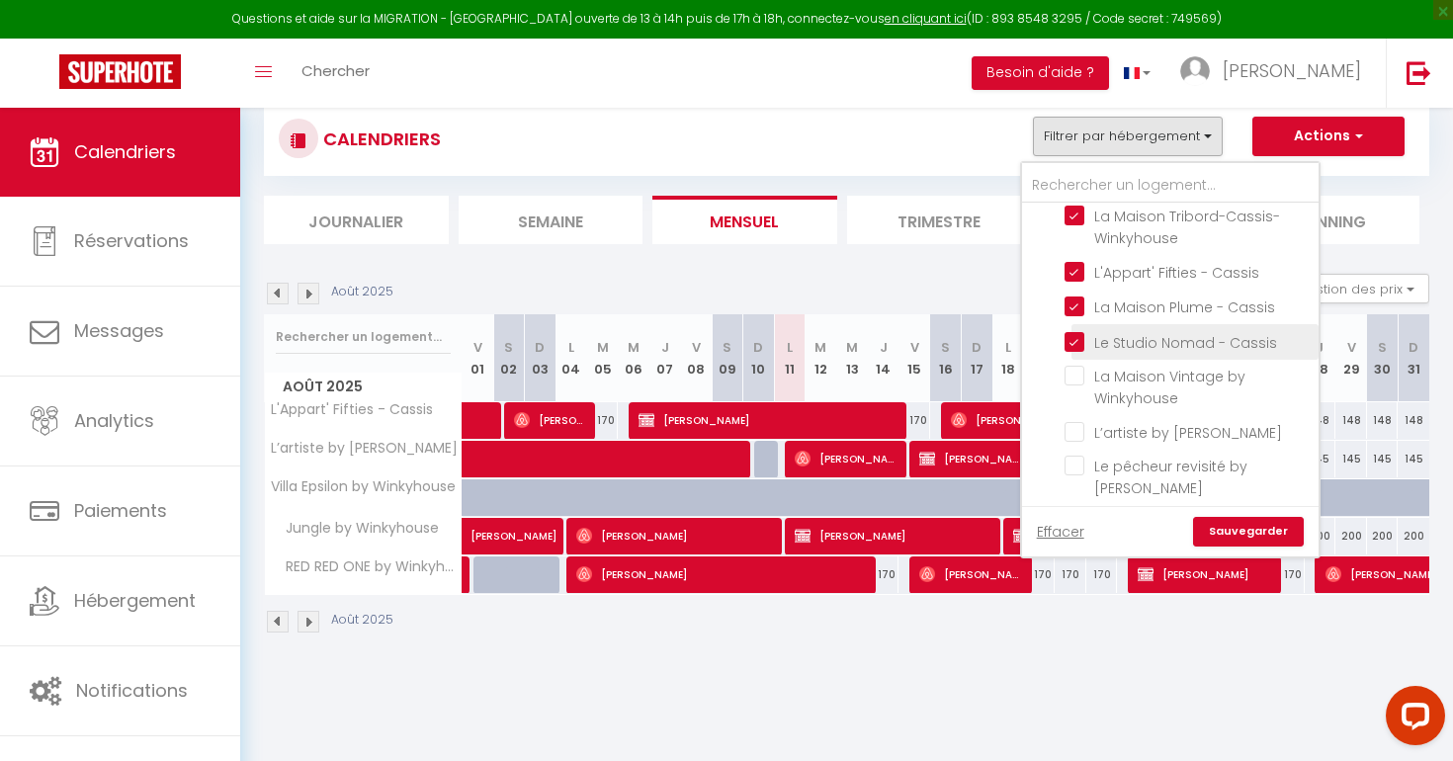
click at [1074, 341] on input "Le Studio Nomad - Cassis" at bounding box center [1187, 340] width 247 height 20
checkbox input "false"
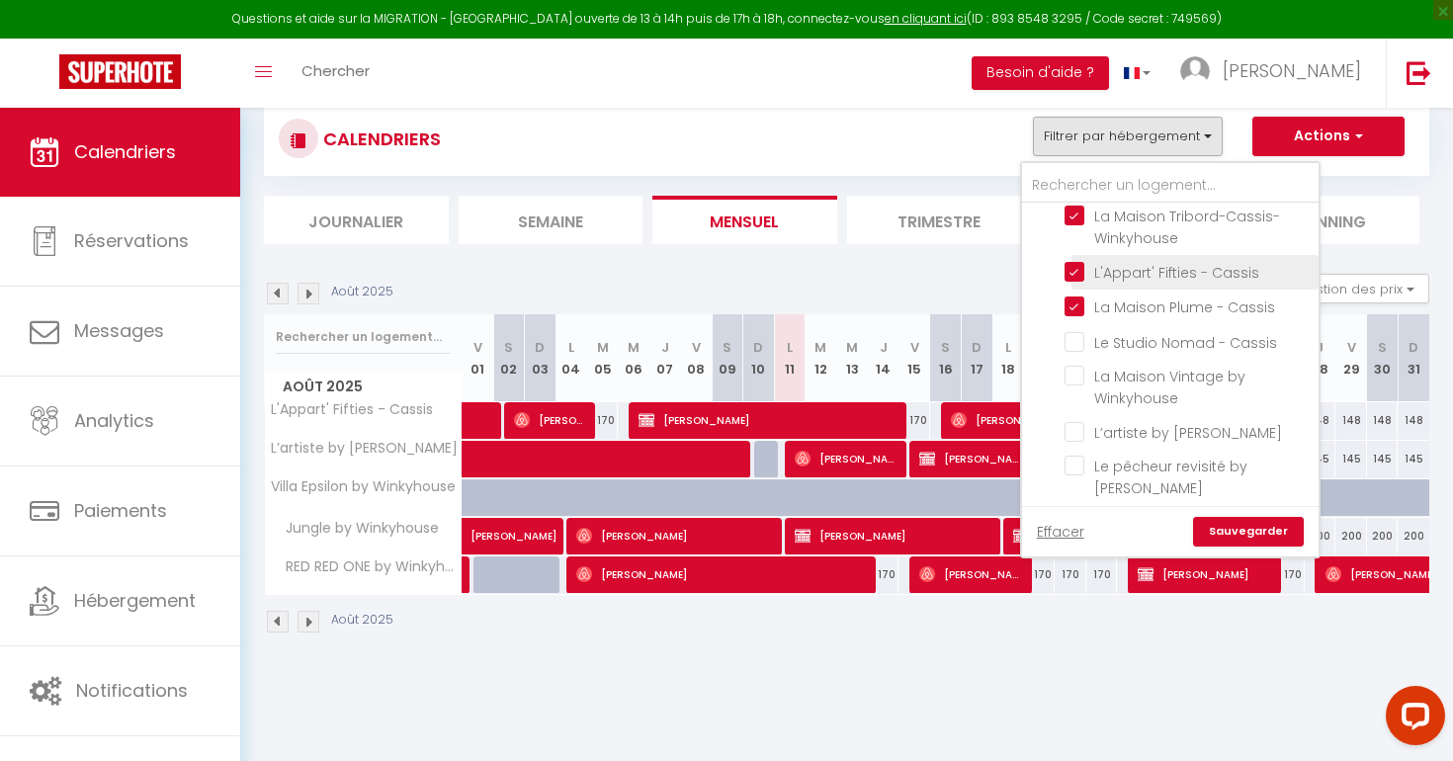
drag, startPoint x: 1074, startPoint y: 304, endPoint x: 1074, endPoint y: 278, distance: 26.7
click at [1074, 304] on input "La Maison Plume - Cassis" at bounding box center [1187, 305] width 247 height 20
checkbox input "false"
click at [1073, 274] on input "L'Appart' Fifties - Cassis" at bounding box center [1187, 271] width 247 height 20
checkbox input "false"
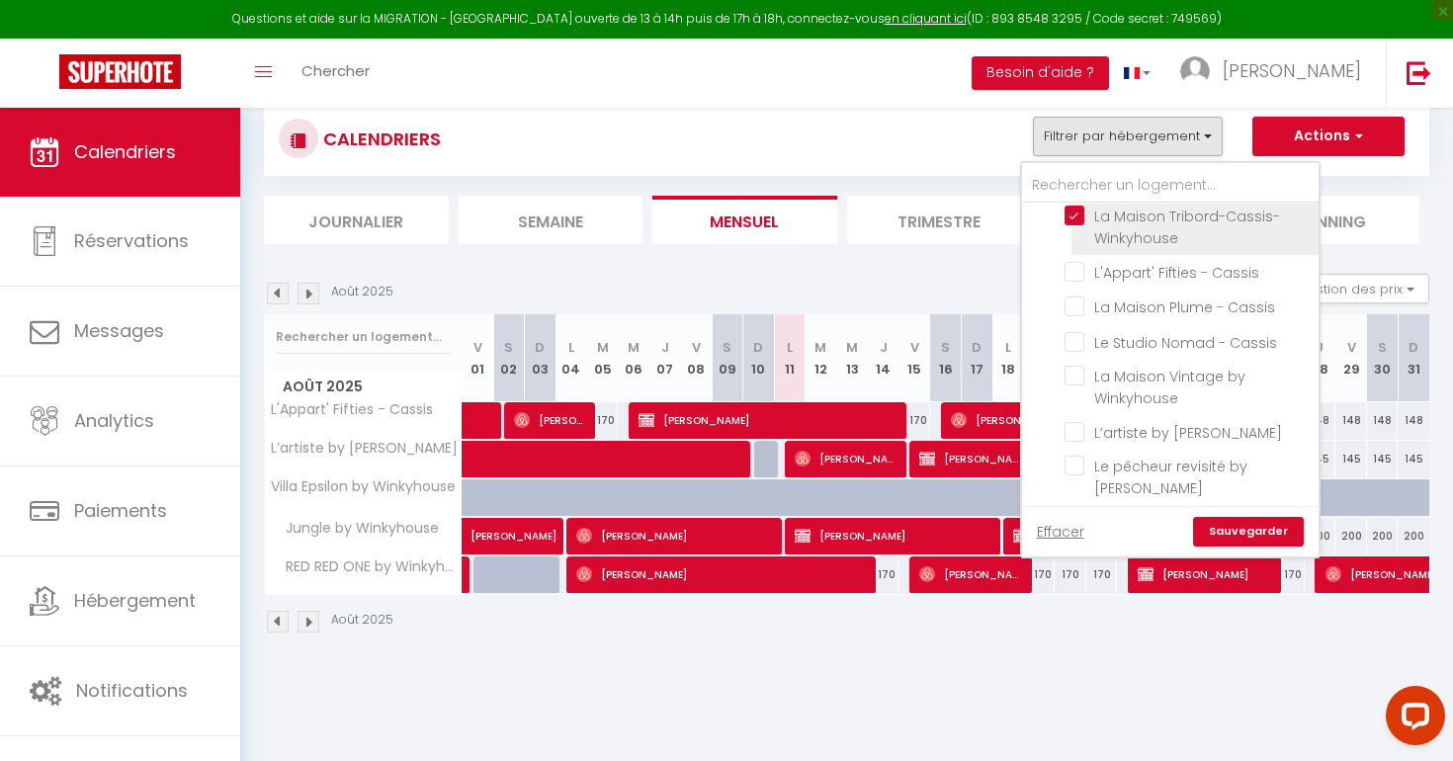
scroll to position [0, 0]
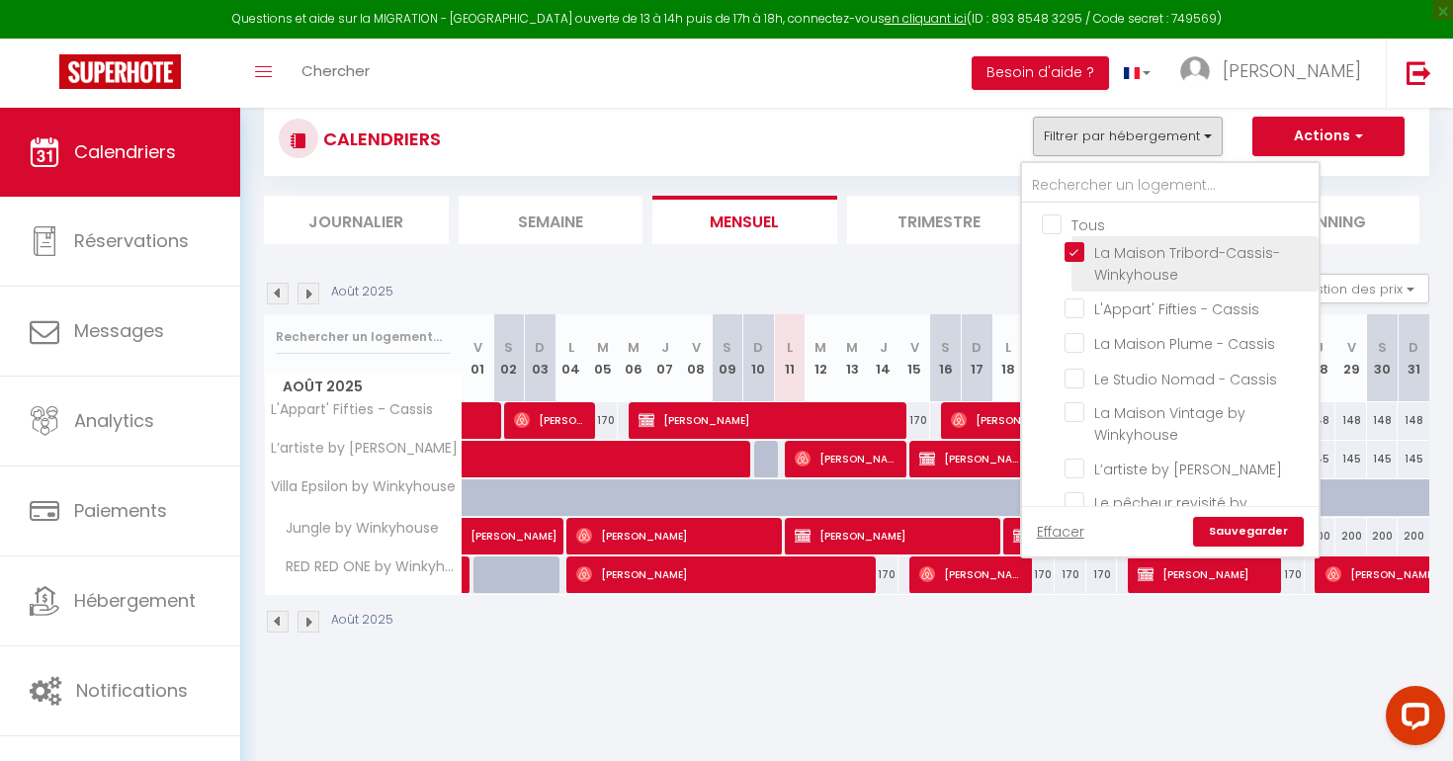
click at [1072, 245] on input "La Maison Tribord-Cassis-Winkyhouse" at bounding box center [1187, 252] width 247 height 20
checkbox input "false"
click at [1273, 529] on link "Sauvegarder" at bounding box center [1248, 532] width 111 height 30
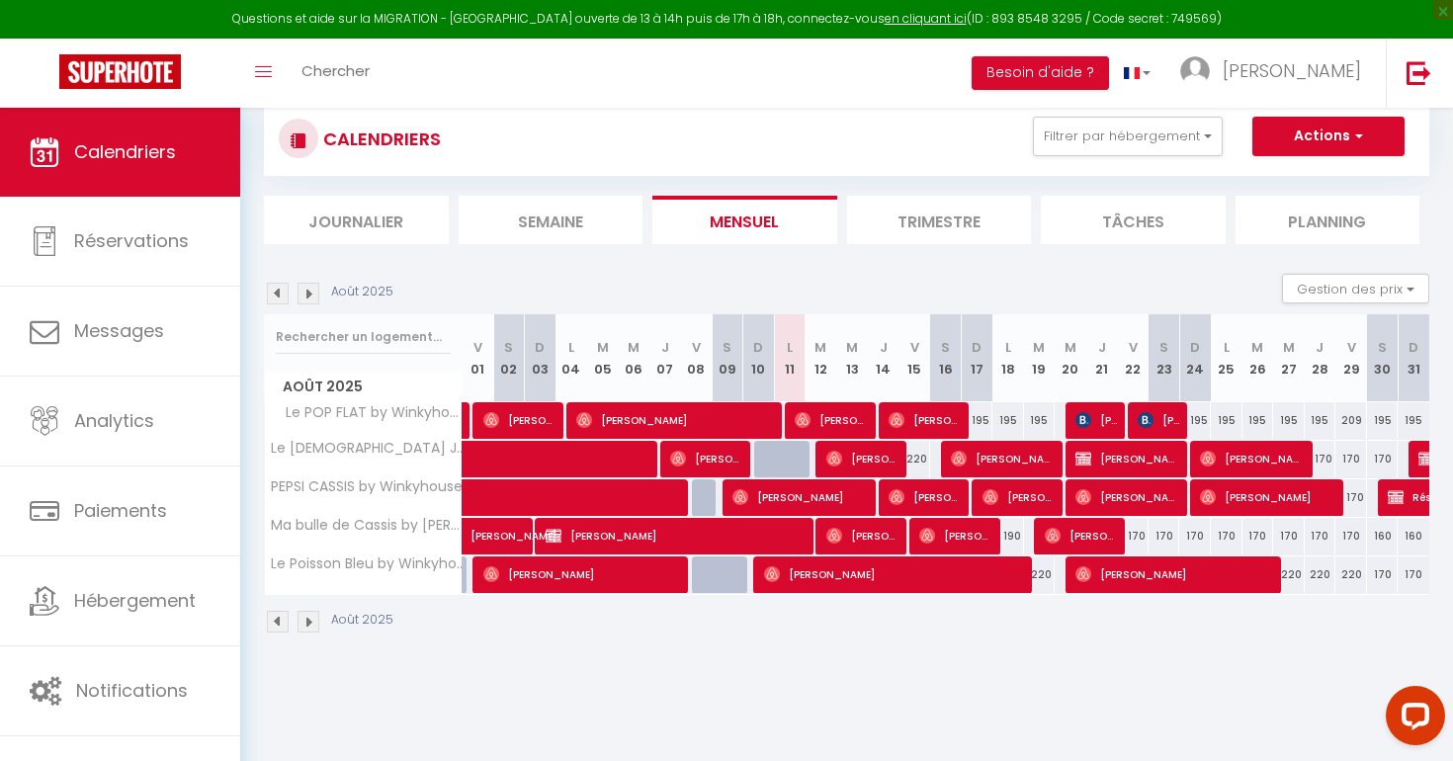
click at [271, 291] on img at bounding box center [278, 294] width 22 height 22
